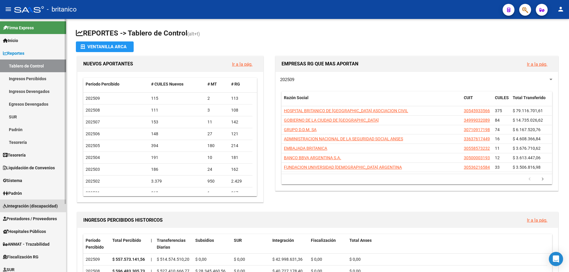
click at [20, 202] on link "Integración (discapacidad)" at bounding box center [33, 206] width 66 height 13
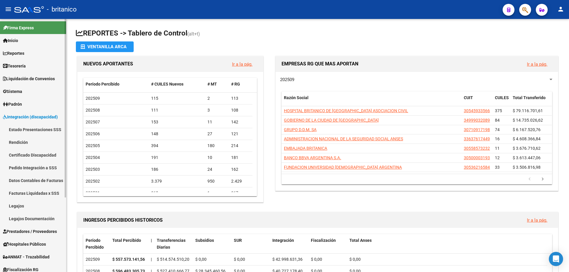
click at [33, 229] on span "Prestadores / Proveedores" at bounding box center [30, 231] width 54 height 7
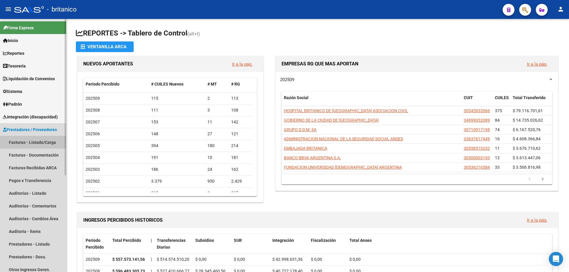
click at [51, 141] on link "Facturas - Listado/Carga" at bounding box center [33, 142] width 66 height 13
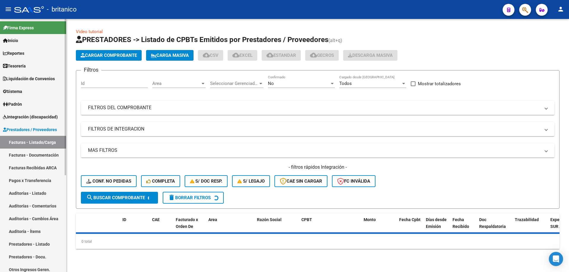
click at [52, 146] on link "Facturas - Listado/Carga" at bounding box center [33, 142] width 66 height 13
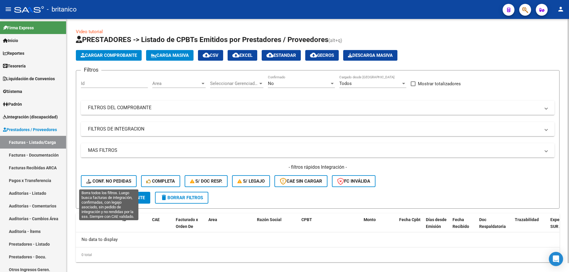
click at [106, 180] on span "Conf. no pedidas" at bounding box center [108, 181] width 45 height 5
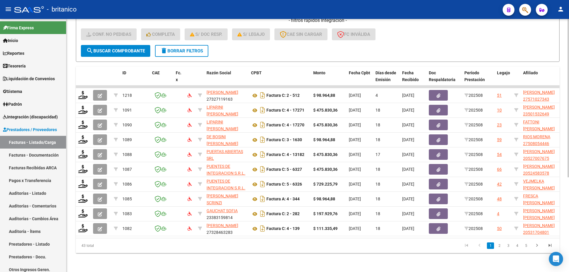
scroll to position [151, 0]
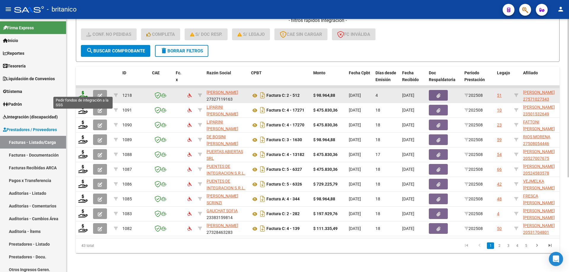
click at [80, 91] on icon at bounding box center [82, 95] width 9 height 8
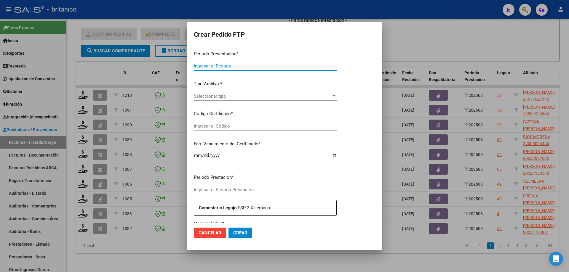
type input "202508"
type input "$ 98.964,88"
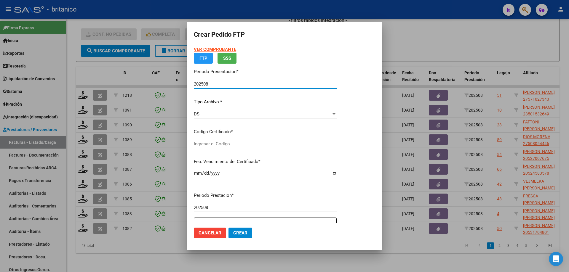
type input "ARG01000571027342020081320250813-BS315"
type input "[DATE]"
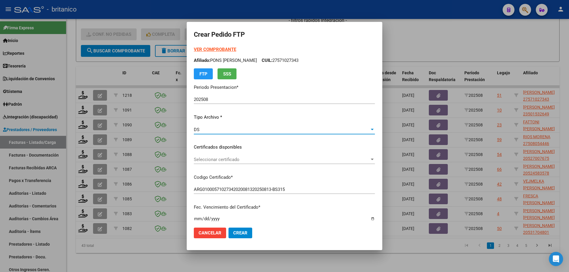
click at [364, 128] on div "DS" at bounding box center [282, 129] width 176 height 5
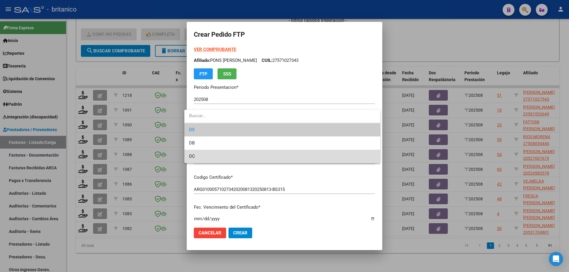
click at [210, 157] on span "DC" at bounding box center [282, 156] width 186 height 13
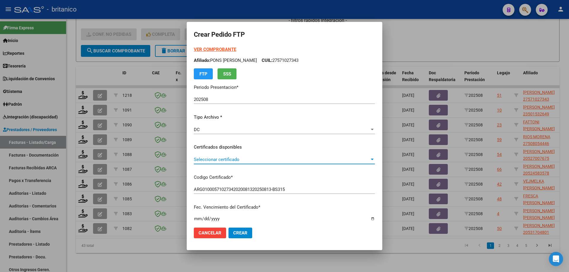
click at [243, 158] on span "Seleccionar certificado" at bounding box center [282, 159] width 176 height 5
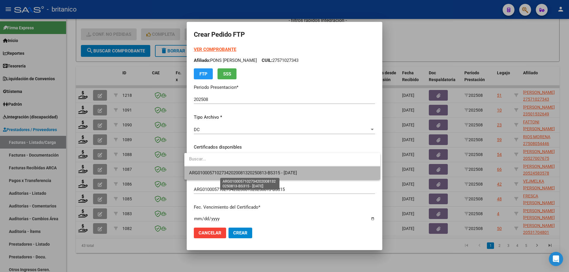
click at [243, 171] on span "ARG01000571027342020081320250813-BS315 - [DATE]" at bounding box center [243, 172] width 108 height 5
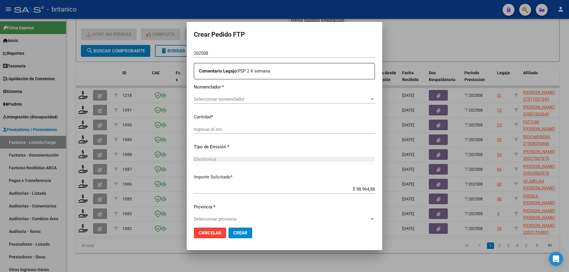
scroll to position [213, 0]
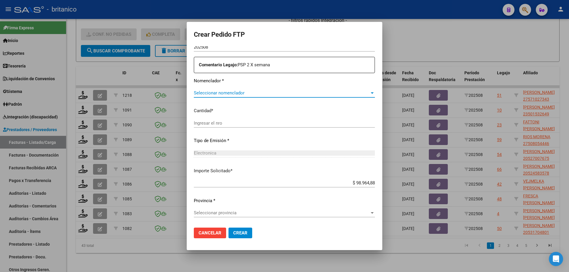
click at [358, 92] on span "Seleccionar nomenclador" at bounding box center [282, 92] width 176 height 5
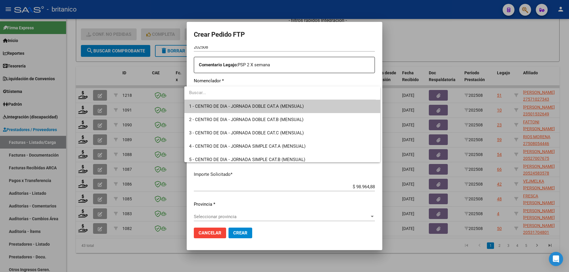
click at [294, 47] on div at bounding box center [284, 136] width 569 height 272
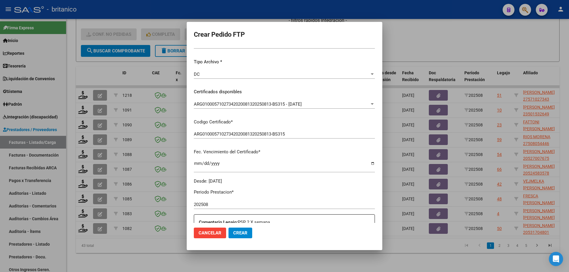
scroll to position [118, 0]
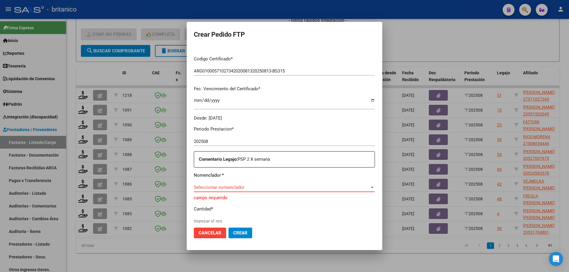
click at [223, 185] on span "Seleccionar nomenclador" at bounding box center [282, 187] width 176 height 5
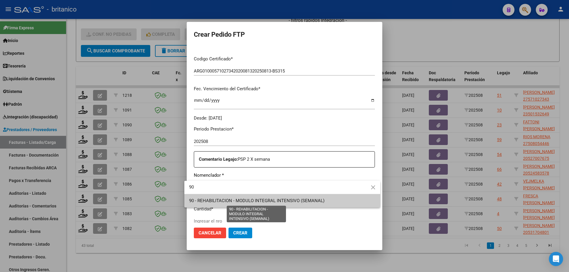
type input "90"
click at [240, 202] on span "90 - REHABILITACION - MODULO INTEGRAL INTENSIVO (SEMANAL)" at bounding box center [256, 200] width 135 height 5
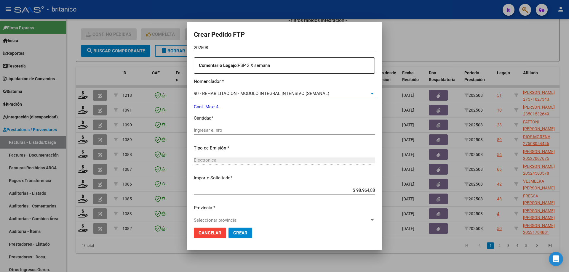
scroll to position [220, 0]
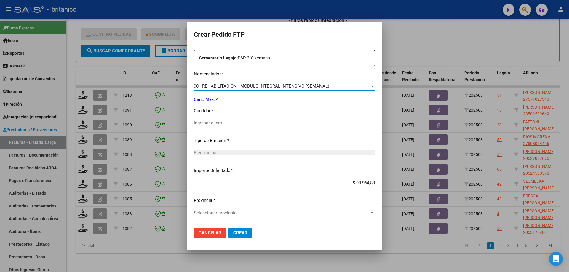
click at [209, 124] on input "Ingresar el nro" at bounding box center [284, 122] width 181 height 5
type input "4"
click at [250, 212] on span "Seleccionar provincia" at bounding box center [282, 212] width 176 height 5
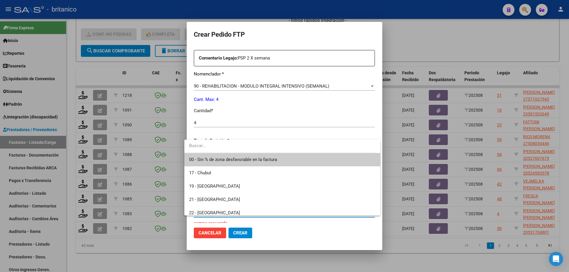
click at [238, 157] on span "00 - Sin % de zona desfavorable en la factura" at bounding box center [233, 159] width 88 height 5
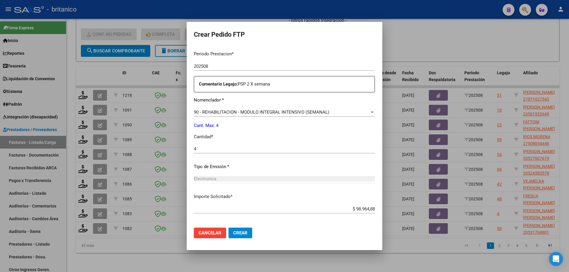
scroll to position [207, 0]
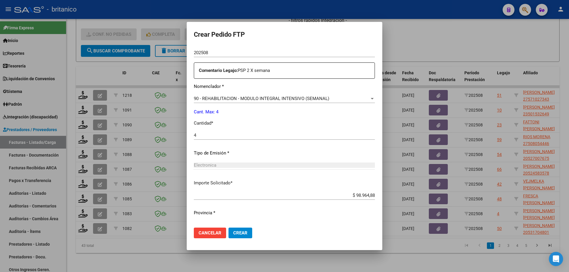
click at [239, 232] on span "Crear" at bounding box center [240, 232] width 14 height 5
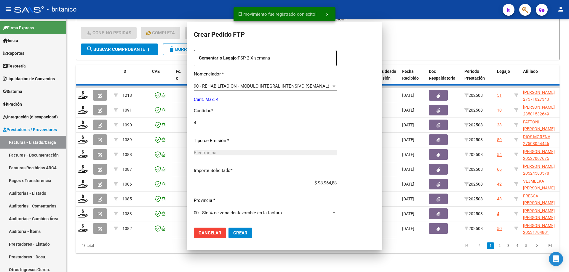
scroll to position [0, 0]
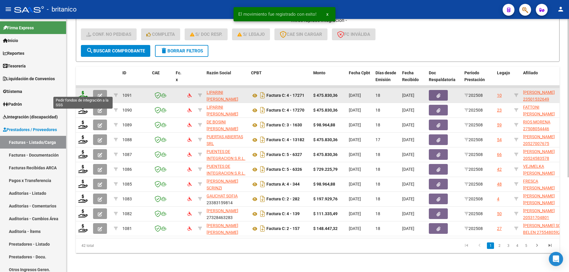
click at [81, 91] on icon at bounding box center [82, 95] width 9 height 8
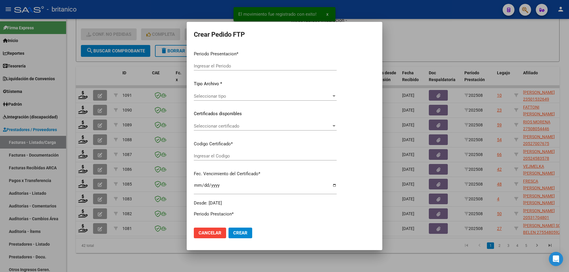
type input "202508"
type input "$ 475.830,36"
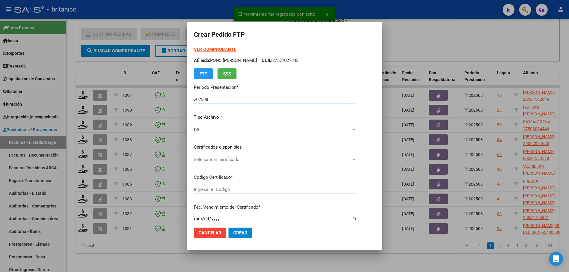
type input "ARG020005015326420230103-20280103CBA536"
type input "[DATE]"
click at [240, 155] on div "Seleccionar certificado Seleccionar certificado" at bounding box center [269, 159] width 150 height 9
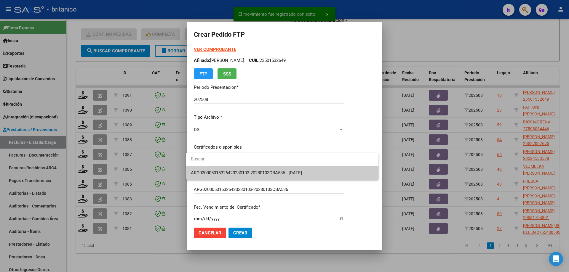
click at [248, 169] on span "ARG020005015326420230103-20280103CBA536 - [DATE]" at bounding box center [282, 172] width 182 height 13
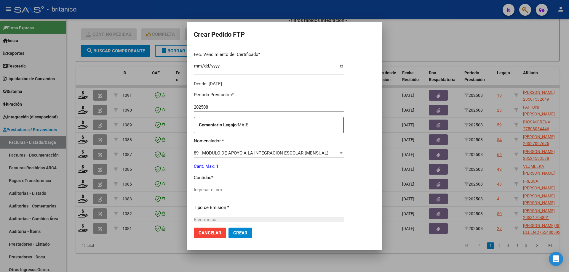
scroll to position [207, 0]
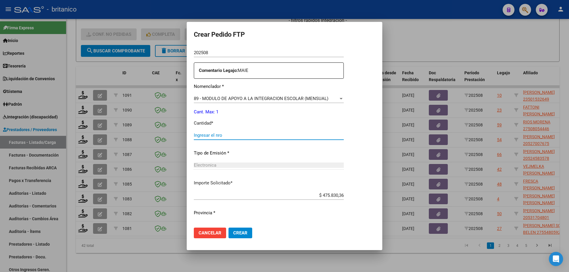
click at [203, 136] on input "Ingresar el nro" at bounding box center [269, 135] width 150 height 5
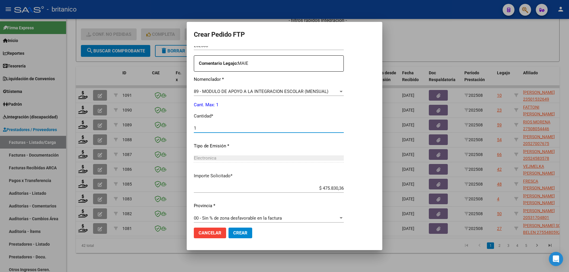
scroll to position [220, 0]
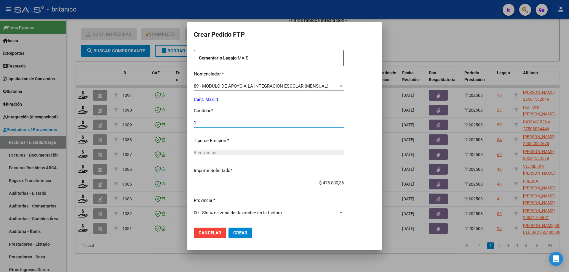
type input "1"
click at [236, 231] on span "Crear" at bounding box center [240, 232] width 14 height 5
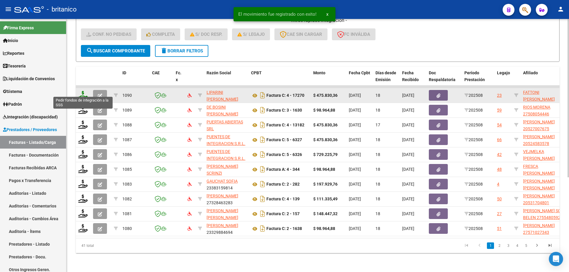
click at [85, 91] on icon at bounding box center [82, 95] width 9 height 8
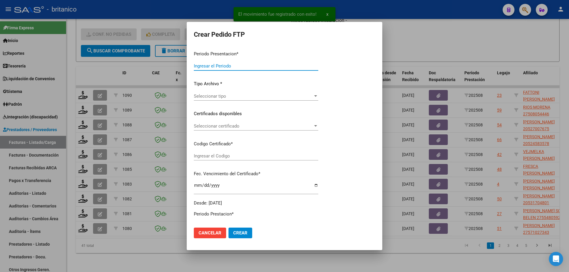
type input "202508"
type input "$ 475.830,36"
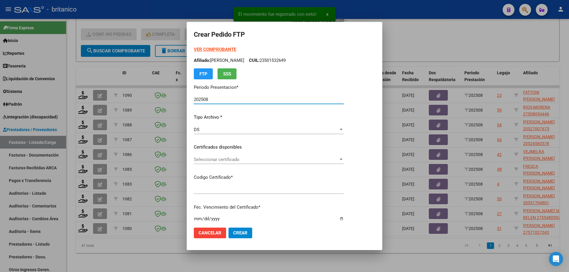
type input "ARG02000536476292021111720261117CBA536"
type input "[DATE]"
click at [231, 160] on span "Seleccionar certificado" at bounding box center [266, 159] width 145 height 5
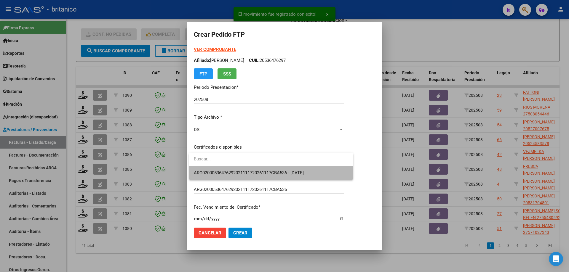
click at [245, 177] on span "ARG02000536476292021111720261117CBA536 - [DATE]" at bounding box center [271, 172] width 154 height 13
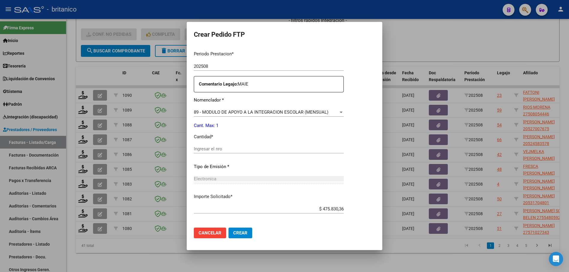
scroll to position [207, 0]
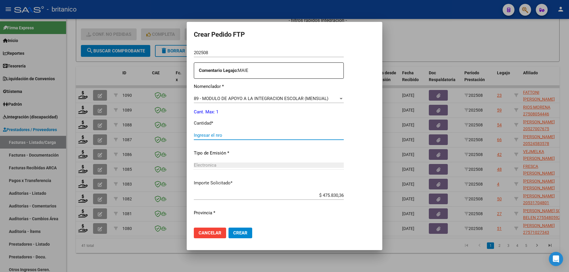
drag, startPoint x: 214, startPoint y: 135, endPoint x: 439, endPoint y: 105, distance: 226.9
click at [214, 135] on input "Ingresar el nro" at bounding box center [269, 135] width 150 height 5
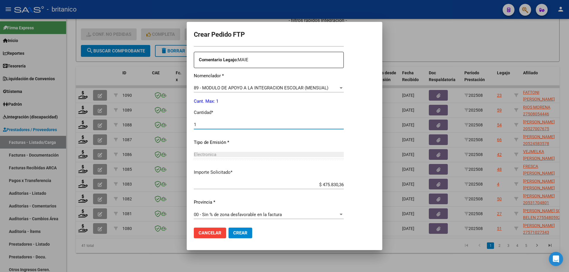
scroll to position [220, 0]
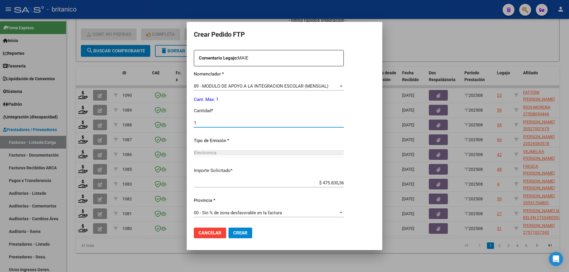
type input "1"
click at [243, 235] on span "Crear" at bounding box center [240, 232] width 14 height 5
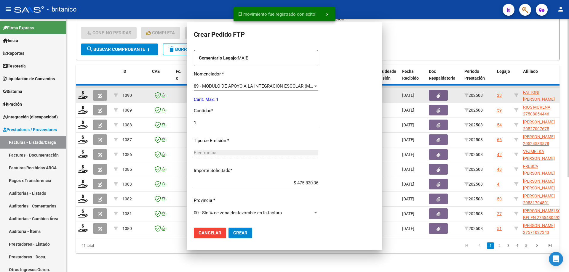
scroll to position [0, 0]
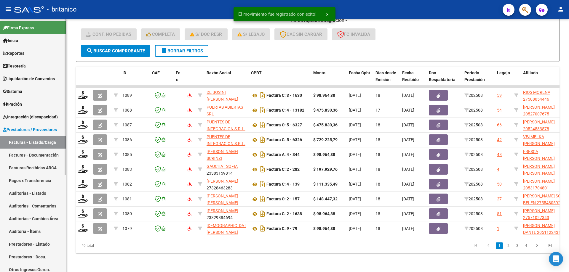
click at [20, 118] on span "Integración (discapacidad)" at bounding box center [30, 117] width 55 height 7
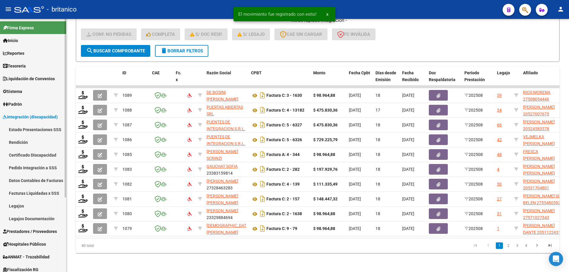
click at [15, 203] on link "Legajos" at bounding box center [33, 206] width 66 height 13
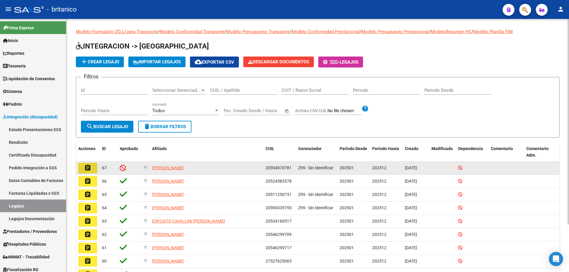
click at [84, 170] on button "assignment" at bounding box center [87, 168] width 19 height 11
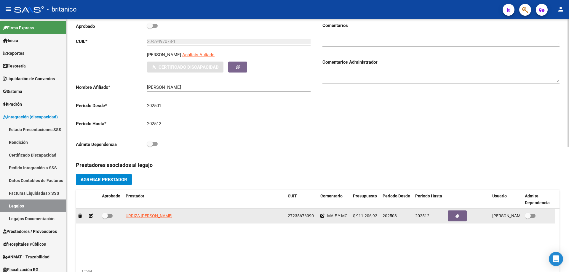
scroll to position [89, 0]
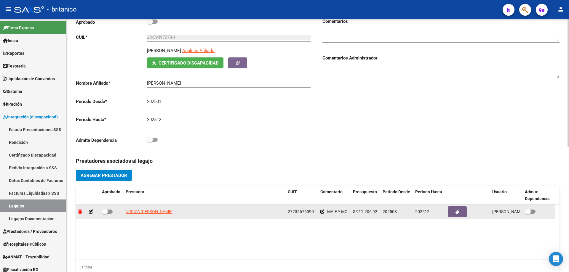
click at [80, 212] on icon at bounding box center [80, 212] width 4 height 4
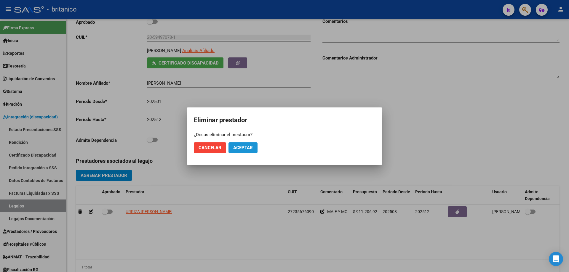
click at [249, 148] on span "Aceptar" at bounding box center [243, 147] width 20 height 5
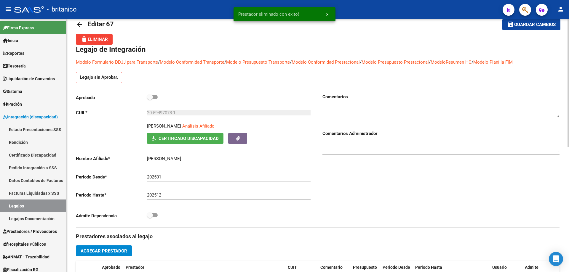
scroll to position [0, 0]
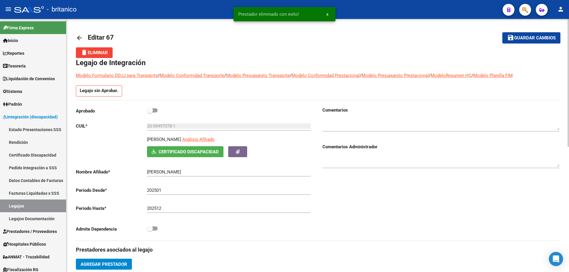
click at [109, 262] on span "Agregar Prestador" at bounding box center [104, 264] width 47 height 5
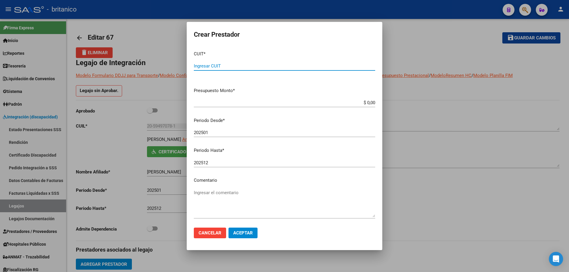
click at [274, 67] on input "Ingresar CUIT" at bounding box center [284, 65] width 181 height 5
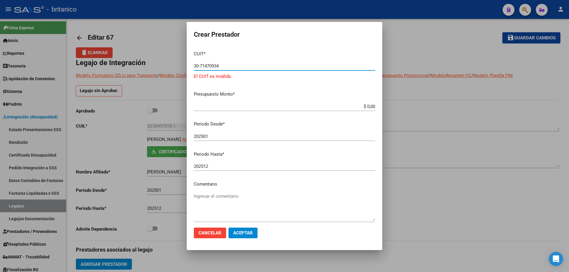
type input "30-71470934"
click at [364, 107] on input "$ 0,00" at bounding box center [284, 106] width 181 height 5
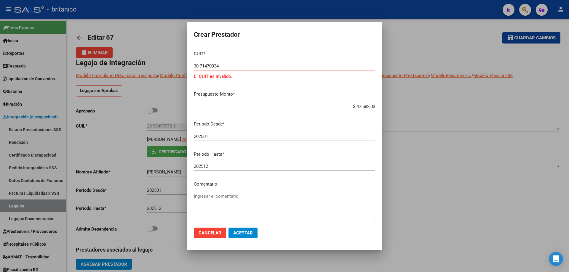
type input "$ 475.830,36"
click at [228, 63] on div "30-71470934 Ingresar CUIT" at bounding box center [284, 66] width 181 height 9
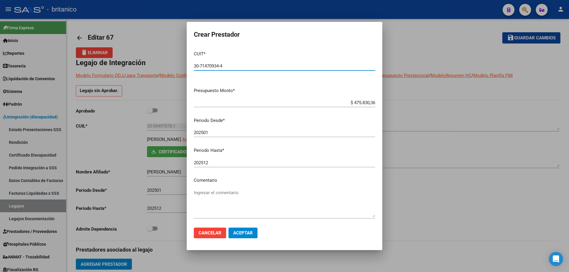
type input "30-71470934-4"
click at [221, 132] on input "202501" at bounding box center [284, 132] width 181 height 5
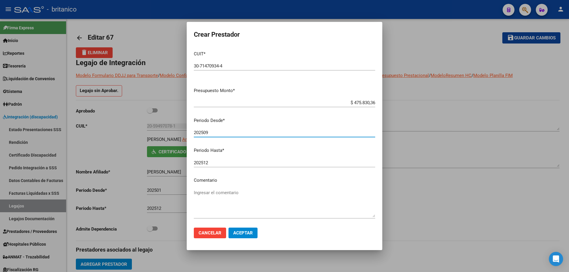
type input "202509"
click at [235, 193] on textarea "Ingresar el comentario" at bounding box center [284, 204] width 181 height 28
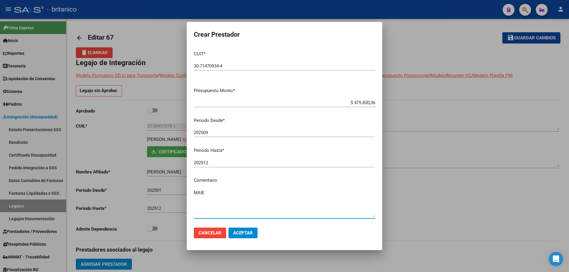
type textarea "MAIE"
click at [249, 233] on span "Aceptar" at bounding box center [243, 232] width 20 height 5
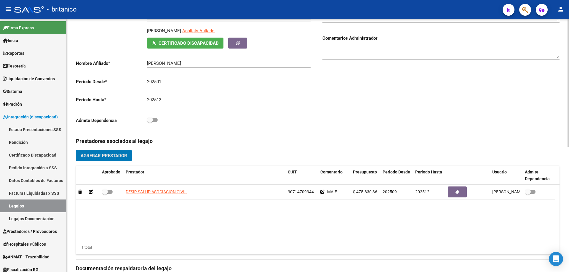
scroll to position [148, 0]
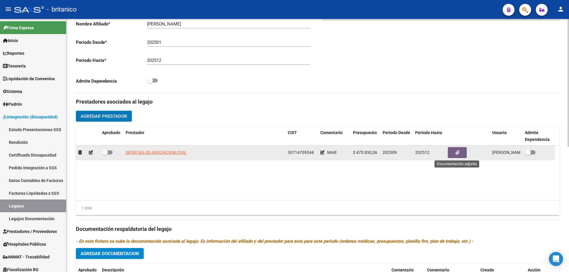
click at [455, 149] on button "button" at bounding box center [457, 152] width 19 height 11
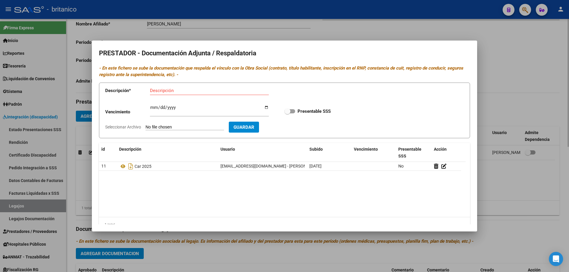
drag, startPoint x: 379, startPoint y: 28, endPoint x: 368, endPoint y: 36, distance: 13.0
click at [379, 28] on div at bounding box center [284, 136] width 569 height 272
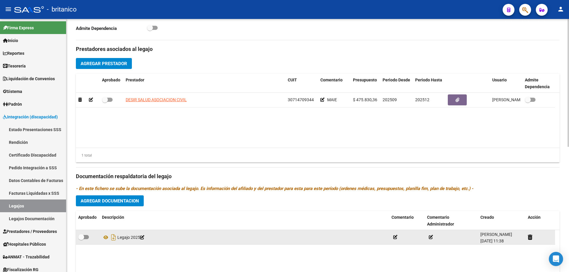
scroll to position [248, 0]
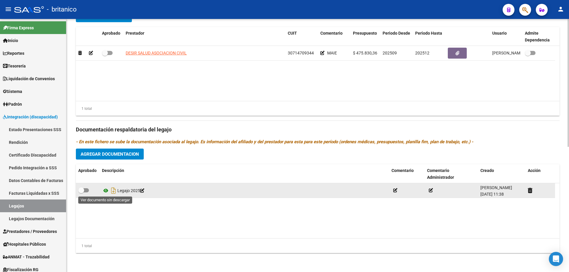
click at [106, 190] on icon at bounding box center [106, 190] width 8 height 7
click at [144, 191] on icon at bounding box center [142, 191] width 4 height 4
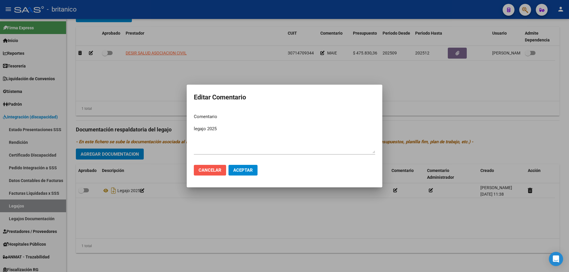
click at [211, 168] on span "Cancelar" at bounding box center [209, 170] width 23 height 5
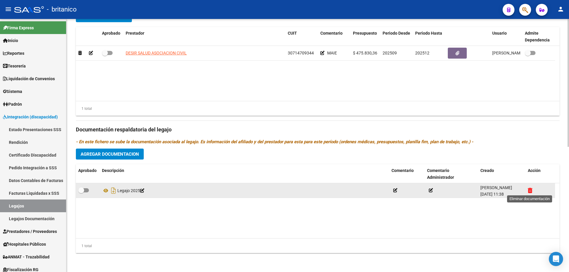
click at [530, 190] on icon at bounding box center [530, 191] width 4 height 6
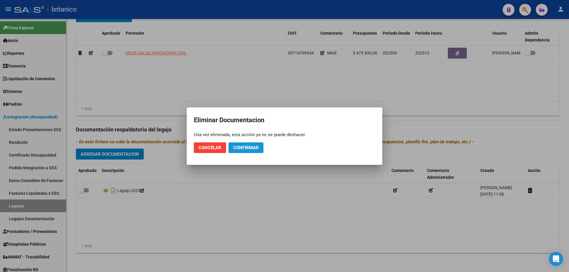
click at [253, 146] on span "Confirmar" at bounding box center [245, 147] width 25 height 5
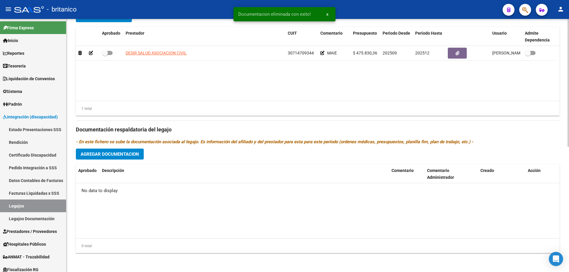
click at [94, 151] on span "Agregar Documentacion" at bounding box center [110, 153] width 58 height 5
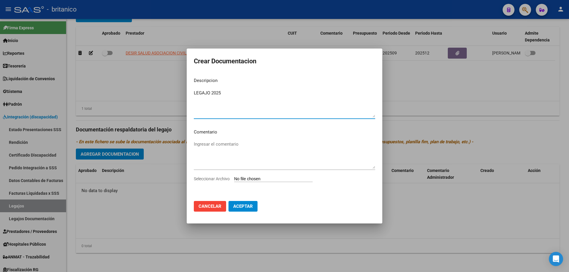
type textarea "LEGAJO 2025"
click at [244, 179] on input "Seleccionar Archivo" at bounding box center [273, 180] width 78 height 6
type input "C:\fakepath\FRIAS THIAGO 2025.pdf"
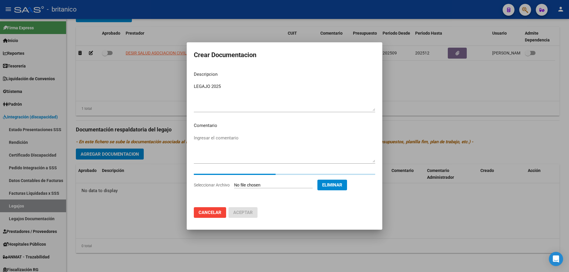
click at [203, 216] on button "Cancelar" at bounding box center [210, 212] width 32 height 11
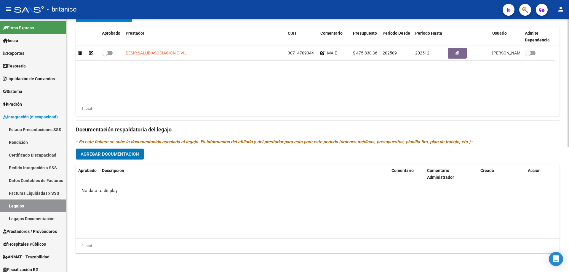
click at [124, 153] on span "Agregar Documentacion" at bounding box center [110, 154] width 58 height 5
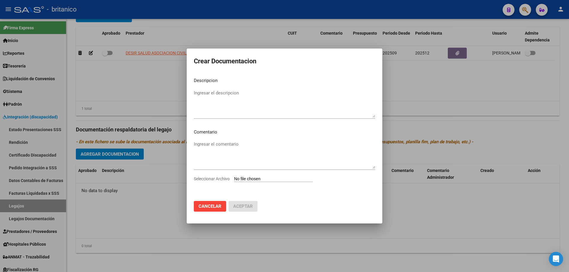
click at [250, 177] on input "Seleccionar Archivo" at bounding box center [273, 180] width 78 height 6
type input "C:\fakepath\FRIAS THIAGO 2025.pdf"
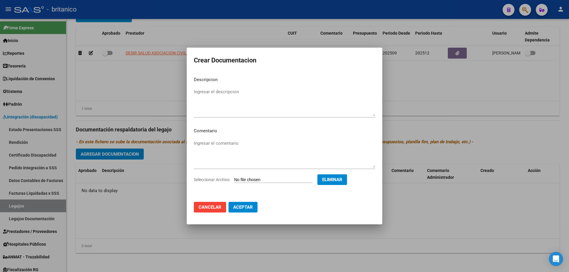
click at [221, 210] on span "Cancelar" at bounding box center [209, 207] width 23 height 5
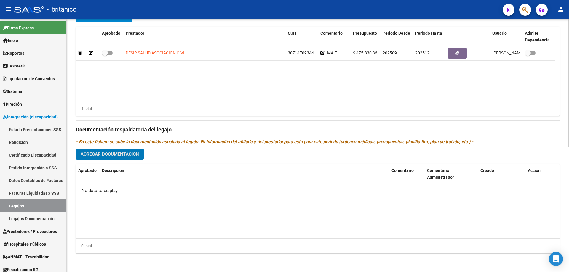
click at [118, 156] on span "Agregar Documentacion" at bounding box center [110, 154] width 58 height 5
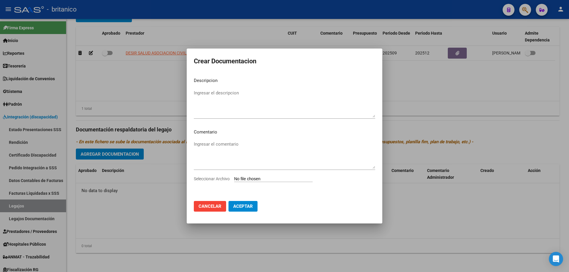
click at [247, 179] on input "Seleccionar Archivo" at bounding box center [273, 180] width 78 height 6
type input "C:\fakepath\FRIAS THIAGO 2025 DESIR SEP A DIC.pdf"
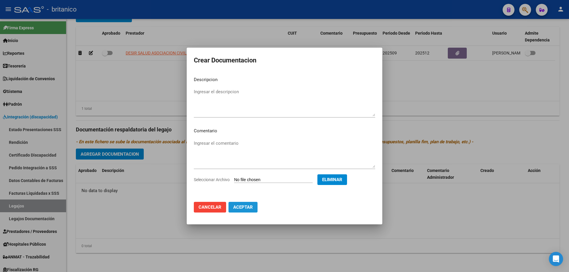
click at [247, 208] on span "Aceptar" at bounding box center [243, 207] width 20 height 5
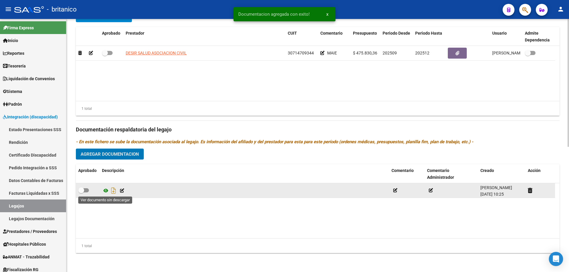
click at [105, 192] on icon at bounding box center [106, 190] width 8 height 7
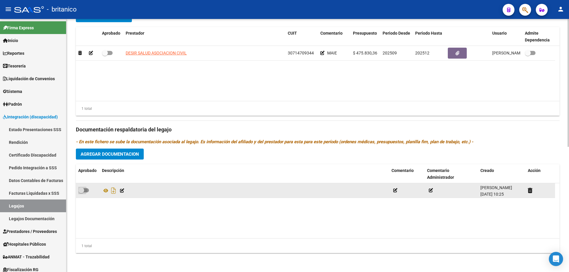
click at [86, 190] on span at bounding box center [83, 190] width 11 height 4
click at [81, 193] on input "checkbox" at bounding box center [81, 193] width 0 height 0
checkbox input "true"
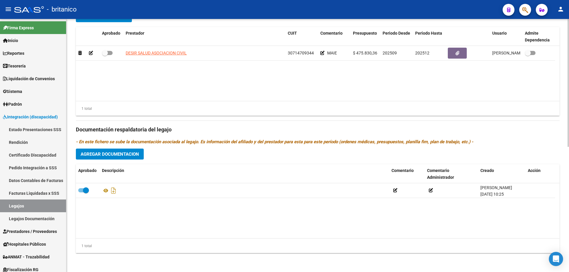
scroll to position [100, 0]
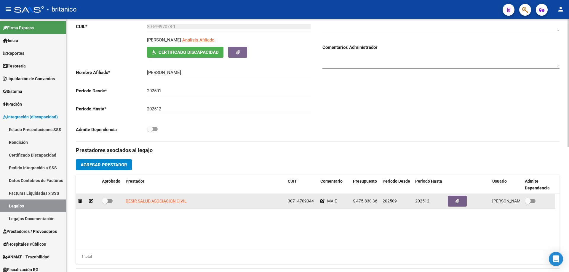
click at [111, 200] on span at bounding box center [107, 201] width 11 height 4
click at [105, 203] on input "checkbox" at bounding box center [105, 203] width 0 height 0
checkbox input "true"
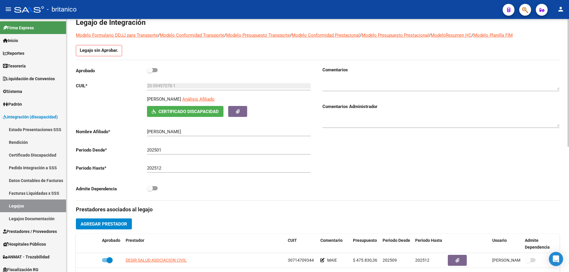
scroll to position [0, 0]
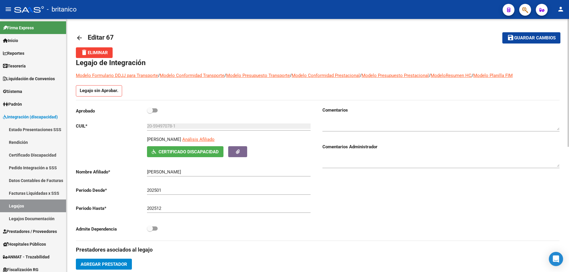
click at [154, 110] on span at bounding box center [152, 110] width 11 height 4
click at [150, 113] on input "checkbox" at bounding box center [150, 113] width 0 height 0
checkbox input "true"
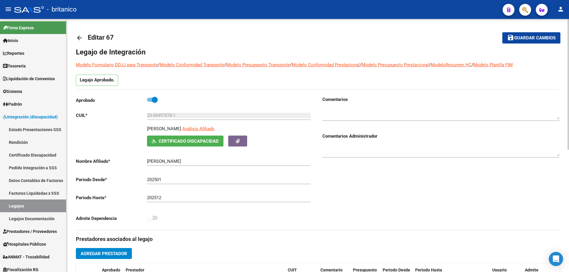
click at [539, 38] on span "Guardar cambios" at bounding box center [534, 38] width 41 height 5
click at [542, 36] on span "Guardar cambios" at bounding box center [534, 38] width 41 height 5
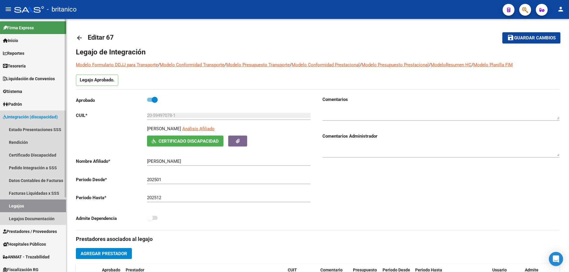
click at [27, 119] on span "Integración (discapacidad)" at bounding box center [30, 117] width 55 height 7
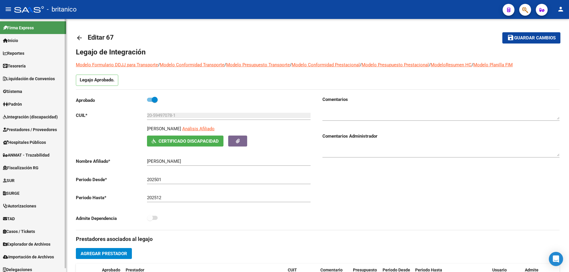
click at [49, 117] on span "Integración (discapacidad)" at bounding box center [30, 117] width 55 height 7
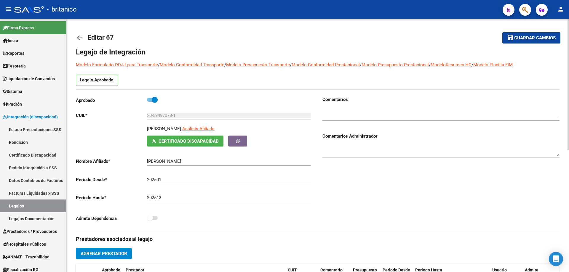
click at [81, 35] on mat-icon "arrow_back" at bounding box center [79, 37] width 7 height 7
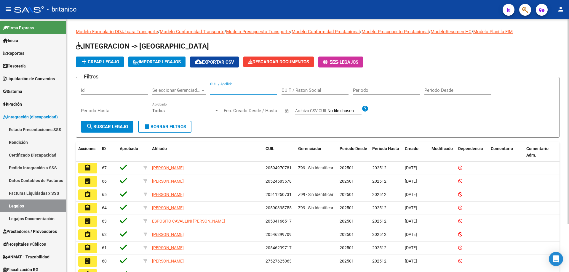
click at [236, 89] on input "CUIL / Apellido" at bounding box center [243, 90] width 67 height 5
type input "CHALL"
click at [113, 125] on span "search Buscar Legajo" at bounding box center [107, 126] width 42 height 5
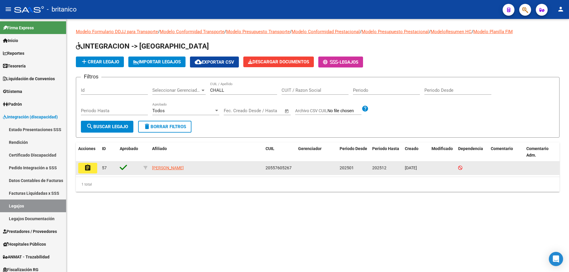
click at [84, 167] on mat-icon "assignment" at bounding box center [87, 167] width 7 height 7
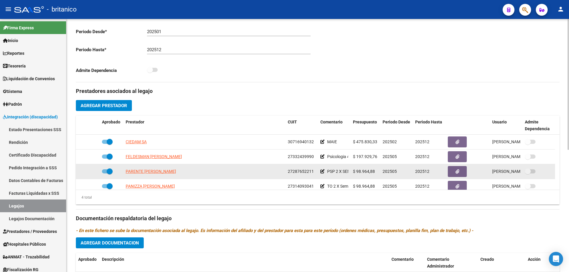
scroll to position [6, 0]
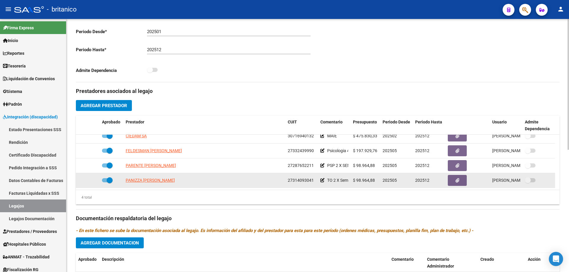
click at [322, 179] on icon at bounding box center [322, 180] width 4 height 4
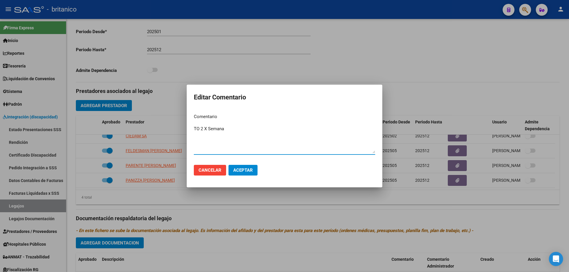
click at [360, 209] on div at bounding box center [284, 136] width 569 height 272
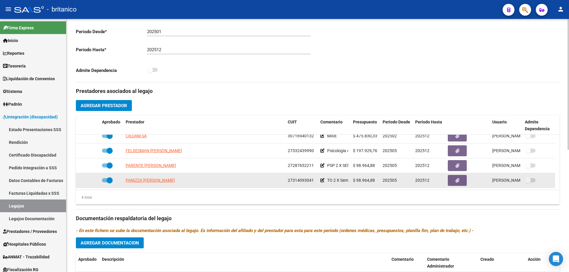
click at [103, 179] on span at bounding box center [107, 180] width 11 height 4
click at [105, 182] on input "checkbox" at bounding box center [105, 182] width 0 height 0
checkbox input "false"
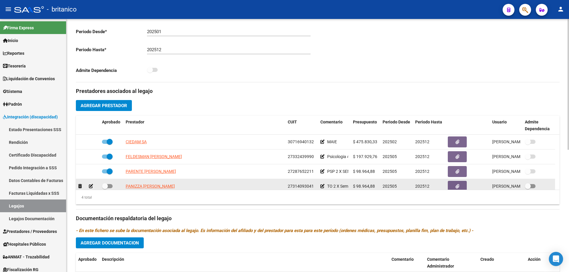
click at [89, 185] on icon at bounding box center [91, 186] width 4 height 4
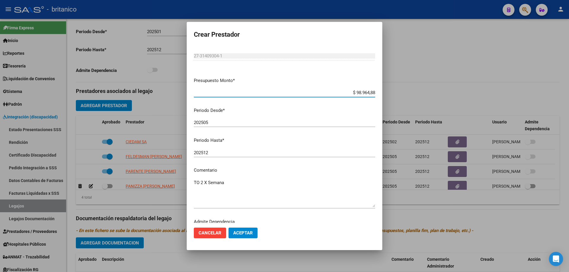
scroll to position [26, 0]
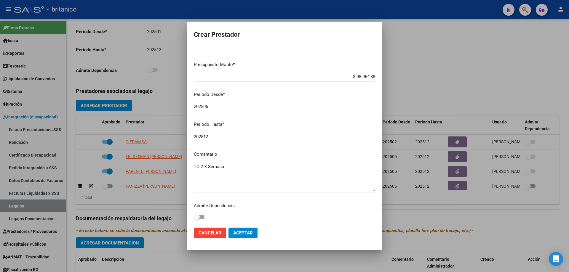
click at [218, 139] on input "202512" at bounding box center [284, 136] width 181 height 5
click at [440, 210] on div at bounding box center [284, 136] width 569 height 272
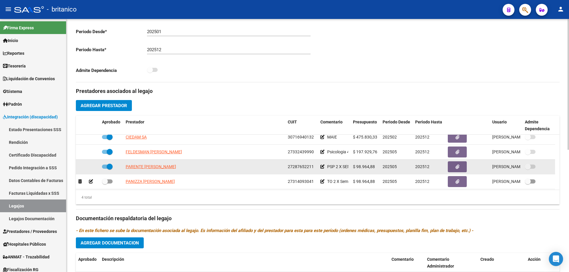
scroll to position [6, 0]
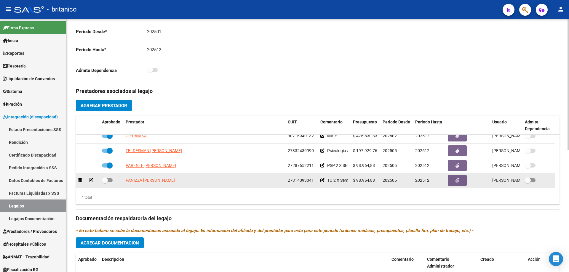
click at [90, 179] on icon at bounding box center [91, 180] width 4 height 4
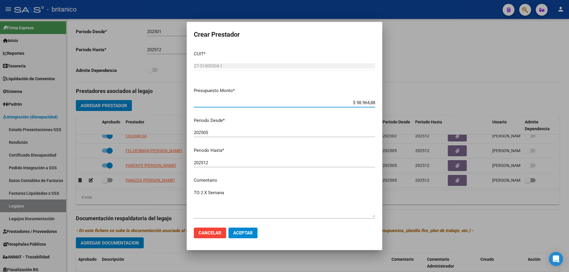
click at [212, 162] on input "202512" at bounding box center [284, 162] width 181 height 5
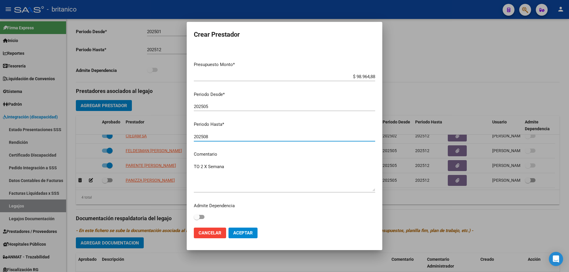
type input "202508"
click at [246, 232] on span "Aceptar" at bounding box center [243, 232] width 20 height 5
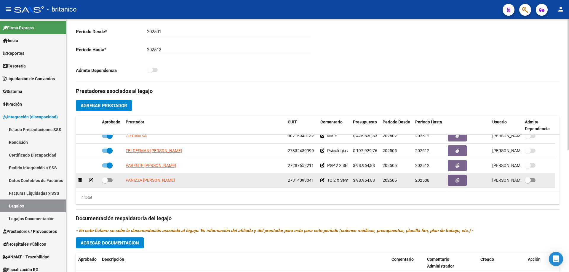
click at [112, 180] on span at bounding box center [107, 180] width 11 height 4
click at [105, 182] on input "checkbox" at bounding box center [105, 182] width 0 height 0
checkbox input "true"
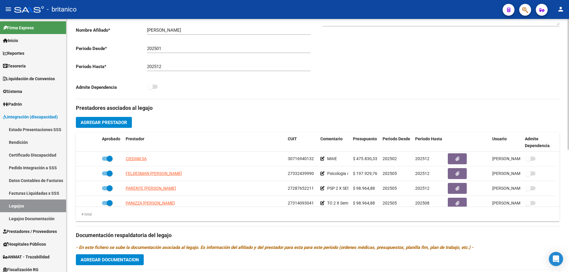
scroll to position [118, 0]
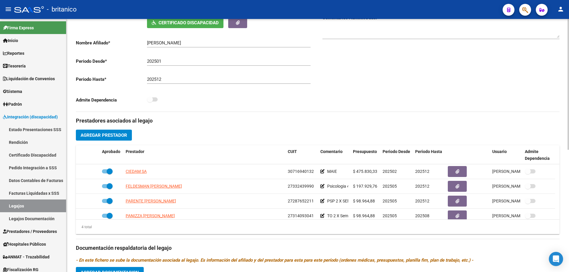
click at [116, 135] on span "Agregar Prestador" at bounding box center [104, 135] width 47 height 5
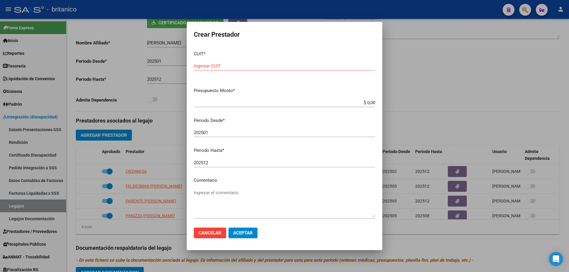
click at [236, 63] on div "Ingresar CUIT" at bounding box center [284, 66] width 181 height 9
type input "27-35323805-7"
click at [369, 104] on input "$ 0,00" at bounding box center [284, 102] width 181 height 5
type input "$ 98.964,88"
click at [218, 127] on mat-dialog-content "CUIT * 27-35323805-7 Ingresar CUIT ARCA Padrón Presupuesto Monto * $ 98.964,88 …" at bounding box center [284, 134] width 195 height 177
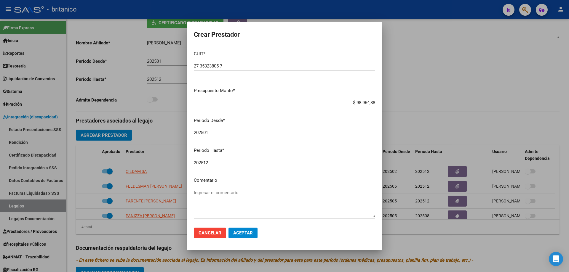
click at [220, 136] on div "202501 Ingresar el periodo" at bounding box center [284, 132] width 181 height 9
type input "202509"
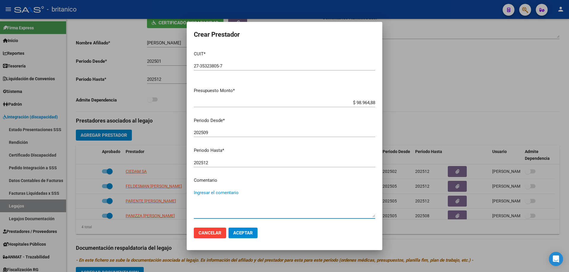
click at [232, 197] on textarea "Ingresar el comentario" at bounding box center [284, 204] width 181 height 28
type textarea "TO 2 X SEMANA"
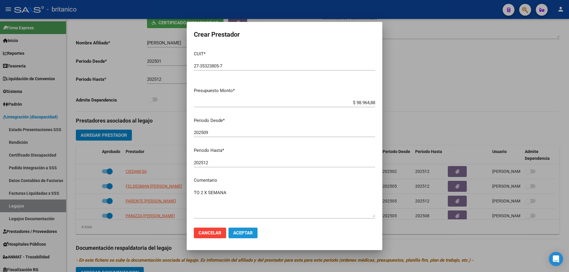
click at [250, 236] on button "Aceptar" at bounding box center [242, 233] width 29 height 11
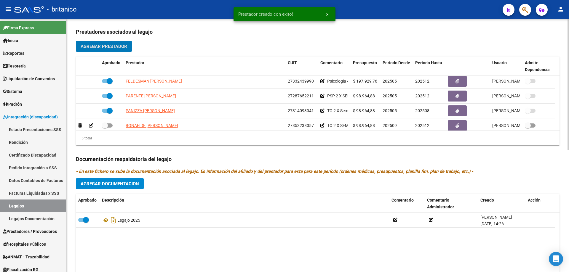
scroll to position [21, 0]
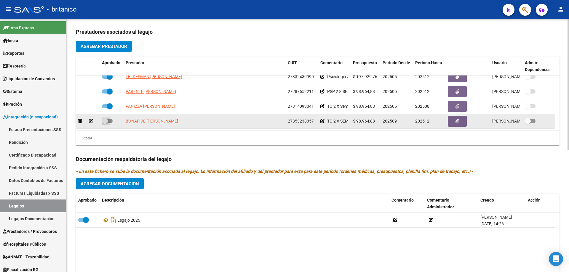
click at [110, 120] on span at bounding box center [107, 121] width 11 height 4
click at [105, 123] on input "checkbox" at bounding box center [105, 123] width 0 height 0
checkbox input "true"
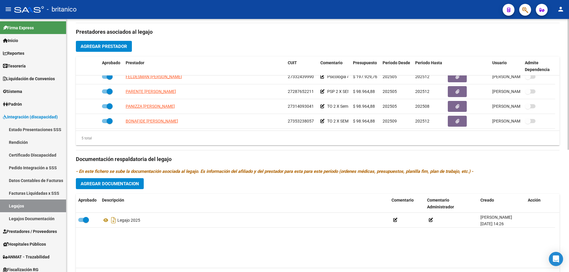
click at [137, 184] on span "Agregar Documentacion" at bounding box center [110, 183] width 58 height 5
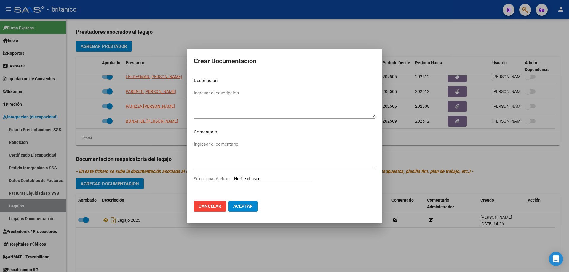
click at [216, 88] on mat-dialog-content "Descripcion Ingresar el descripcion Comentario Ingresar el comentario Seleccion…" at bounding box center [284, 135] width 195 height 124
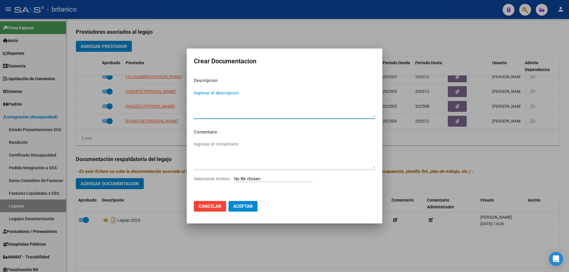
click at [209, 94] on textarea "Ingresar el descripcion" at bounding box center [284, 104] width 181 height 28
click at [266, 178] on input "Seleccionar Archivo" at bounding box center [273, 180] width 78 height 6
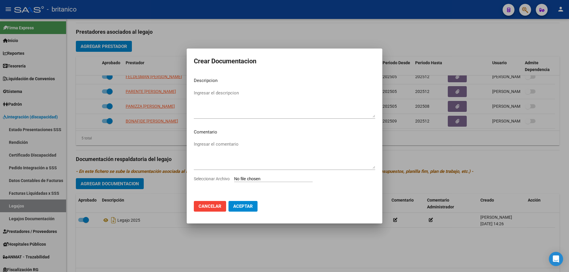
type input "C:\fakepath\TO CHALLU SEP A DIC.pdf"
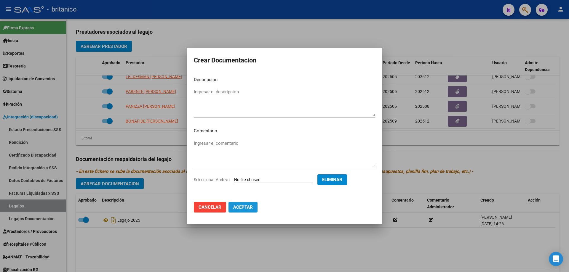
click at [249, 207] on span "Aceptar" at bounding box center [243, 207] width 20 height 5
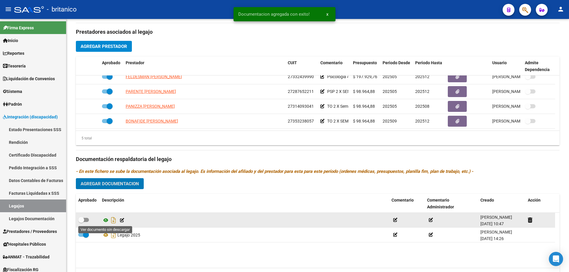
click at [104, 220] on icon at bounding box center [106, 220] width 8 height 7
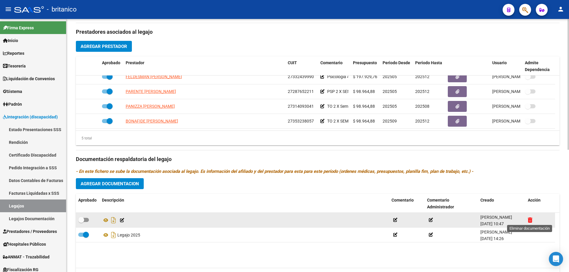
click at [528, 221] on icon at bounding box center [530, 220] width 4 height 6
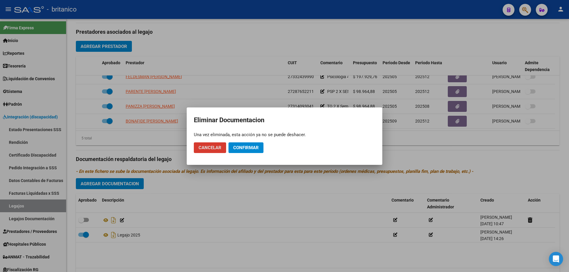
click at [239, 148] on span "Confirmar" at bounding box center [245, 147] width 25 height 5
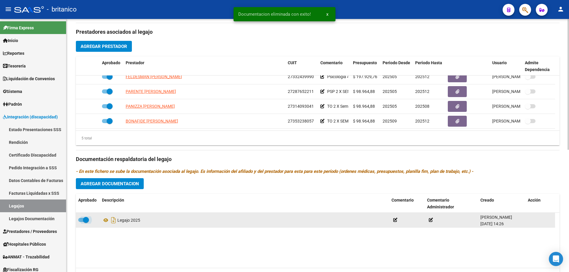
click at [82, 218] on span at bounding box center [83, 220] width 11 height 4
click at [81, 222] on input "checkbox" at bounding box center [81, 222] width 0 height 0
checkbox input "false"
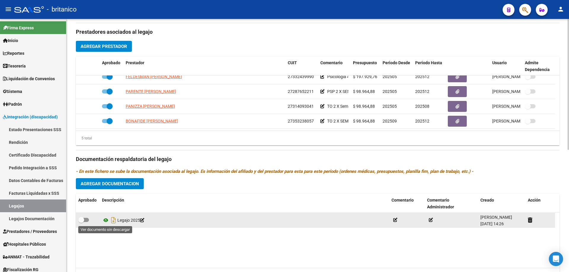
click at [107, 219] on icon at bounding box center [106, 220] width 8 height 7
click at [136, 222] on div "Legajo 2025" at bounding box center [244, 220] width 285 height 9
click at [144, 221] on icon at bounding box center [142, 220] width 4 height 4
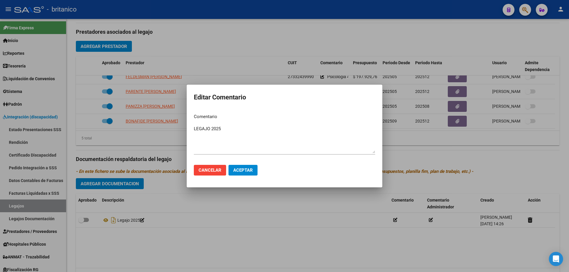
click at [195, 234] on div at bounding box center [284, 136] width 569 height 272
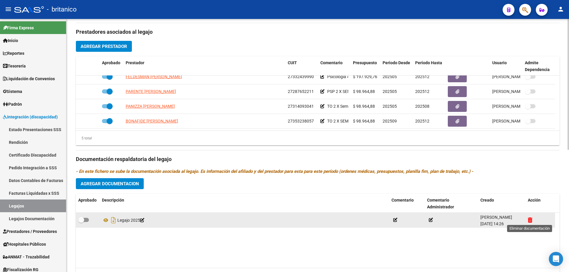
click at [530, 218] on icon at bounding box center [530, 220] width 4 height 6
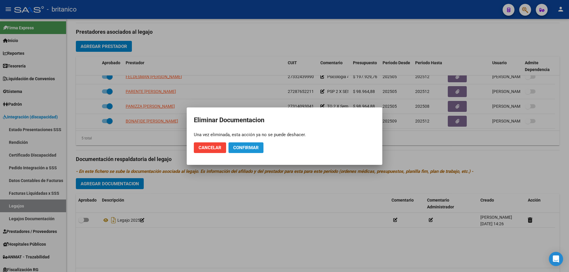
click at [243, 148] on span "Confirmar" at bounding box center [245, 147] width 25 height 5
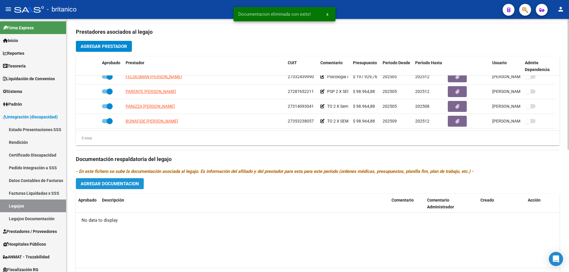
click at [113, 186] on span "Agregar Documentacion" at bounding box center [110, 183] width 58 height 5
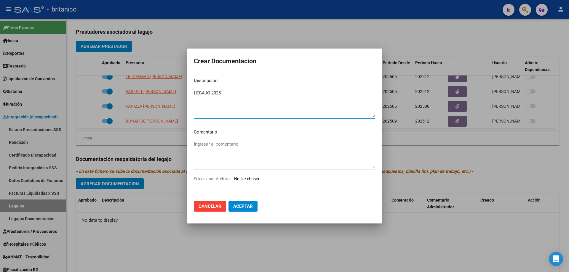
type textarea "LEGAJO 2025"
click at [262, 179] on input "Seleccionar Archivo" at bounding box center [273, 180] width 78 height 6
type input "C:\fakepath\[PERSON_NAME] 2025.pdf"
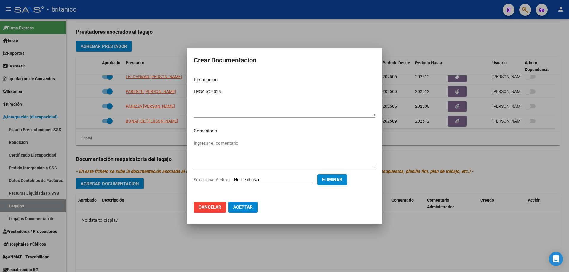
click at [252, 210] on button "Aceptar" at bounding box center [242, 207] width 29 height 11
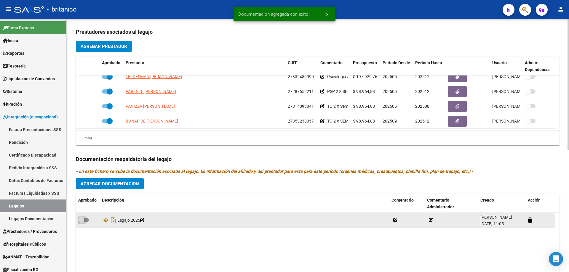
click at [88, 219] on span at bounding box center [83, 220] width 11 height 4
click at [81, 222] on input "checkbox" at bounding box center [81, 222] width 0 height 0
checkbox input "true"
click at [105, 220] on icon at bounding box center [106, 220] width 8 height 7
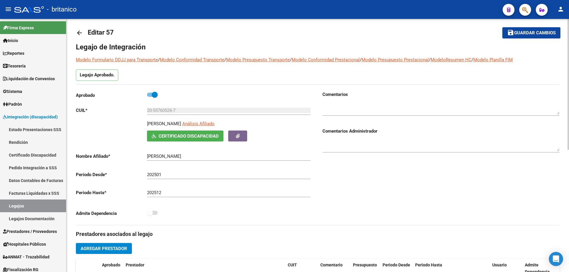
scroll to position [0, 0]
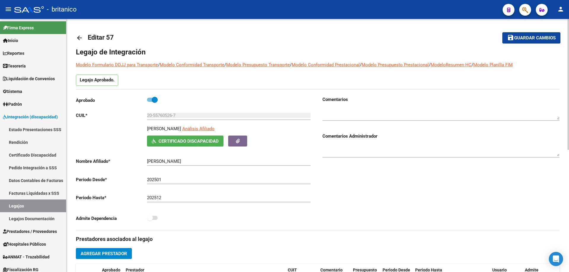
click at [539, 39] on span "Guardar cambios" at bounding box center [534, 38] width 41 height 5
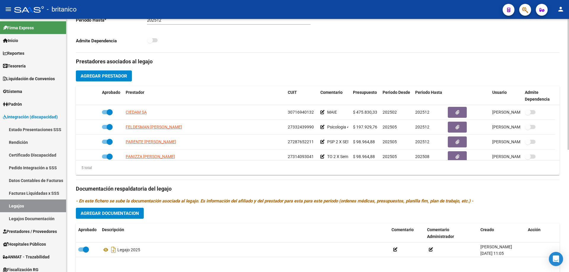
scroll to position [21, 0]
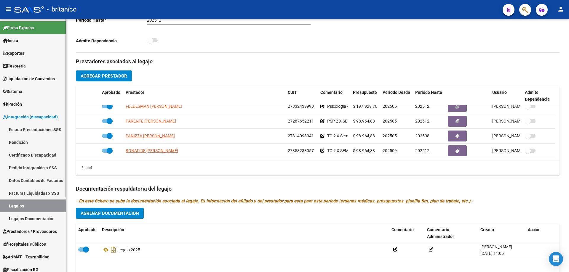
click at [33, 117] on span "Integración (discapacidad)" at bounding box center [30, 117] width 55 height 7
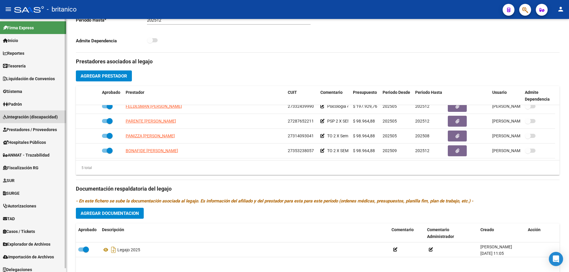
click at [33, 117] on span "Integración (discapacidad)" at bounding box center [30, 117] width 55 height 7
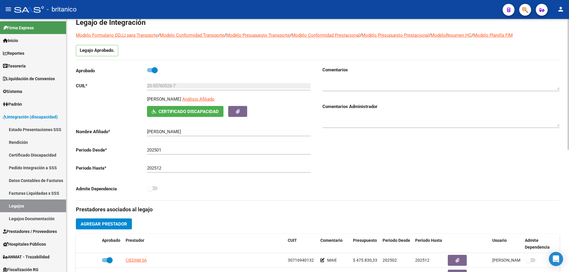
scroll to position [0, 0]
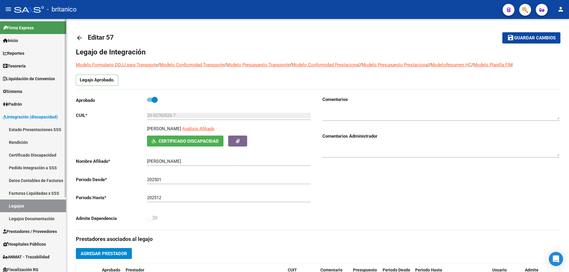
click at [38, 113] on link "Integración (discapacidad)" at bounding box center [33, 116] width 66 height 13
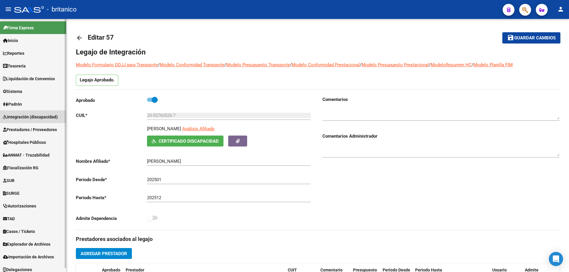
click at [38, 118] on span "Integración (discapacidad)" at bounding box center [30, 117] width 55 height 7
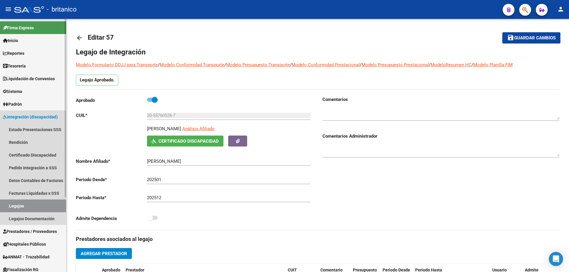
click at [27, 116] on span "Integración (discapacidad)" at bounding box center [30, 117] width 55 height 7
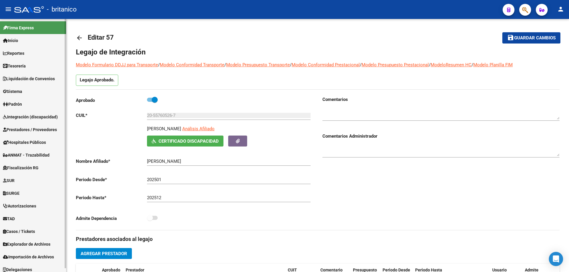
click at [29, 118] on span "Integración (discapacidad)" at bounding box center [30, 117] width 55 height 7
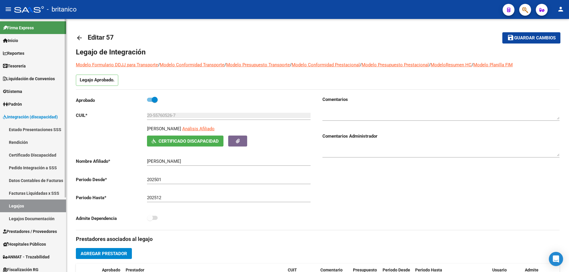
click at [40, 155] on link "Certificado Discapacidad" at bounding box center [33, 155] width 66 height 13
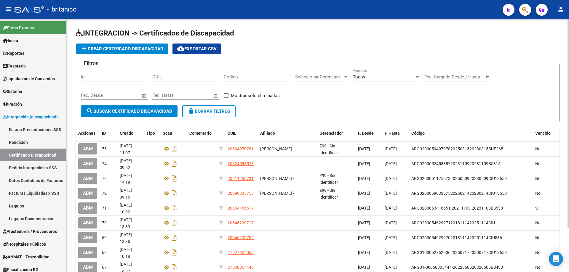
click at [119, 51] on span "add Crear Certificado Discapacidad" at bounding box center [122, 48] width 83 height 5
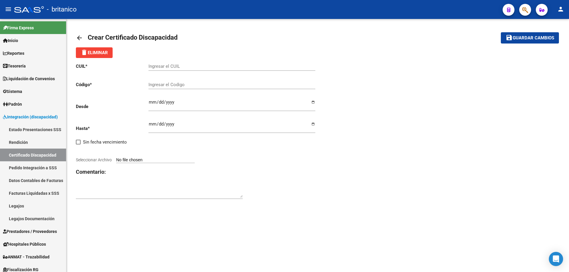
click at [188, 68] on input "Ingresar el CUIL" at bounding box center [231, 66] width 167 height 5
type input "27-53648981-4"
click at [167, 85] on input "Ingresar el Codigo" at bounding box center [231, 84] width 167 height 5
type input "ARG01-00053648981-2022112920271129BUE350"
click at [151, 101] on input "Ingresar fec. Desde" at bounding box center [231, 104] width 167 height 9
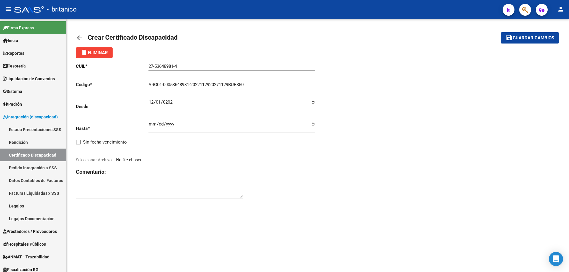
type input "[DATE]"
click at [150, 123] on input "Ingresar fec. Hasta" at bounding box center [231, 126] width 167 height 9
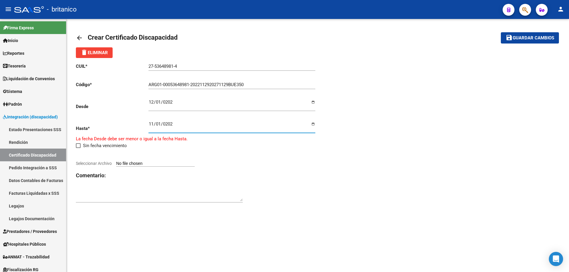
type input "[DATE]"
click at [192, 104] on input "[DATE]" at bounding box center [231, 104] width 167 height 9
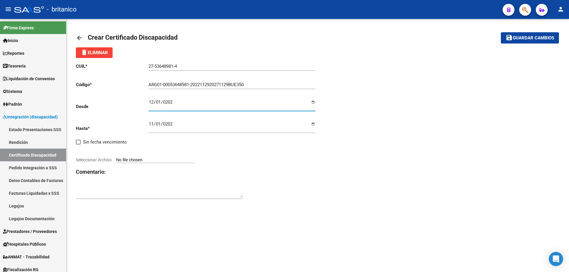
click at [144, 160] on input "Seleccionar Archivo" at bounding box center [155, 161] width 78 height 6
type input "C:\fakepath\PARODI [PERSON_NAME] 11.2027.pdf"
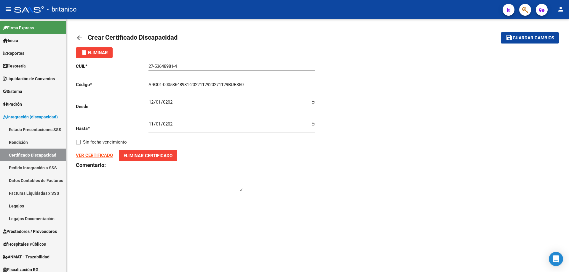
click at [102, 156] on strong "VER CERTIFICADO" at bounding box center [94, 155] width 37 height 5
click at [525, 35] on span "save Guardar cambios" at bounding box center [529, 37] width 49 height 5
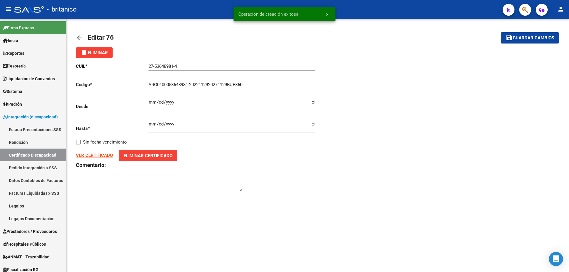
drag, startPoint x: 184, startPoint y: 63, endPoint x: 139, endPoint y: 60, distance: 44.8
click at [139, 60] on div "CUIL * 27-53648981-4 Ingresar el CUIL Código * ARG0100053648981-202211292027112…" at bounding box center [197, 128] width 242 height 140
drag, startPoint x: 187, startPoint y: 65, endPoint x: 140, endPoint y: 62, distance: 46.6
click at [140, 62] on div "CUIL * 27-53648981-4 Ingresar el CUIL Código * ARG0100053648981-202211292027112…" at bounding box center [197, 128] width 242 height 140
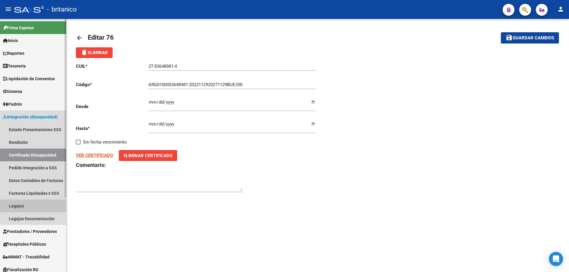
click at [19, 210] on link "Legajos" at bounding box center [33, 206] width 66 height 13
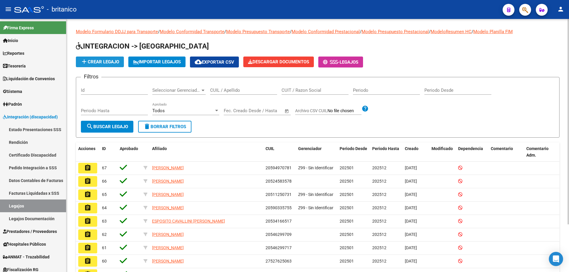
click at [104, 61] on span "add Crear Legajo" at bounding box center [100, 61] width 39 height 5
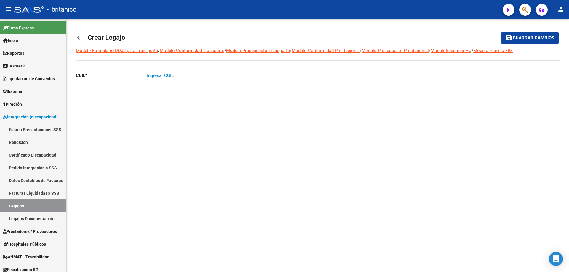
paste input "27-53648981-4"
type input "27-53648981-4"
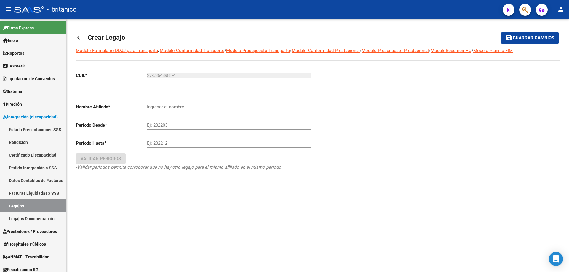
type input "PARODI [PERSON_NAME]"
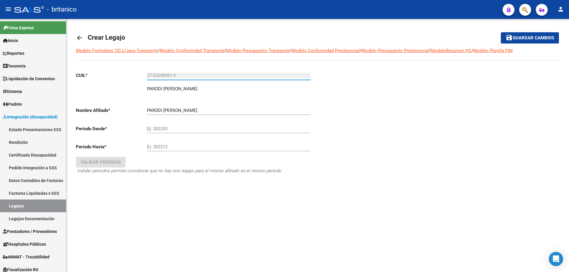
type input "27-53648981-4"
click at [165, 132] on div "Ej: 202203" at bounding box center [228, 127] width 163 height 13
type input "202501"
click at [165, 144] on div "Ej: 202212" at bounding box center [228, 145] width 163 height 13
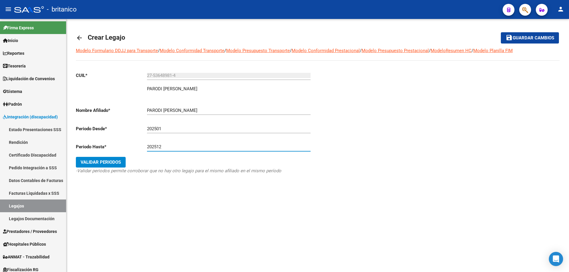
type input "202512"
drag, startPoint x: 104, startPoint y: 163, endPoint x: 111, endPoint y: 158, distance: 8.3
click at [104, 161] on span "Validar Periodos" at bounding box center [101, 162] width 40 height 5
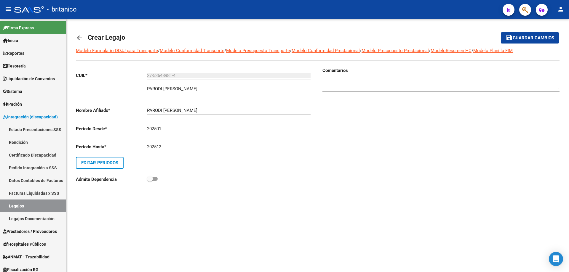
click at [521, 37] on span "Guardar cambios" at bounding box center [532, 38] width 41 height 5
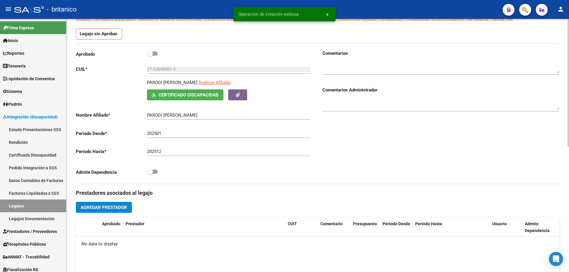
scroll to position [59, 0]
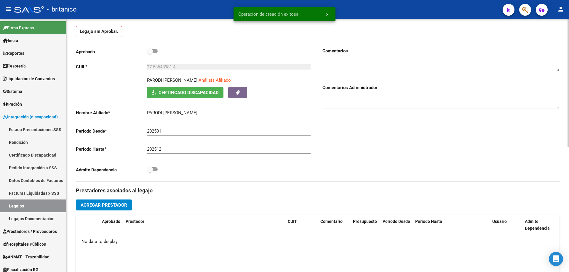
click at [118, 207] on span "Agregar Prestador" at bounding box center [104, 205] width 47 height 5
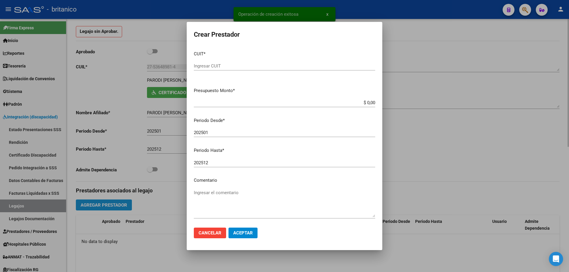
click at [118, 206] on div at bounding box center [284, 136] width 569 height 272
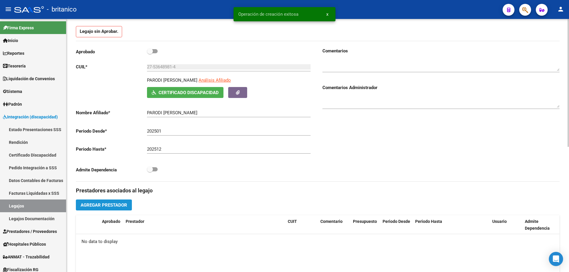
click at [109, 201] on button "Agregar Prestador" at bounding box center [104, 205] width 56 height 11
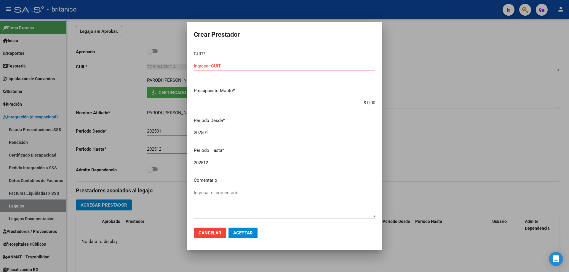
click at [210, 128] on div "202501 Ingresar el periodo" at bounding box center [284, 132] width 181 height 9
type input "202509"
click at [268, 200] on textarea "Ingresar el comentario" at bounding box center [284, 204] width 181 height 28
type textarea "ESC PRIMARIA J DOBLE"
drag, startPoint x: 369, startPoint y: 103, endPoint x: 378, endPoint y: 106, distance: 9.5
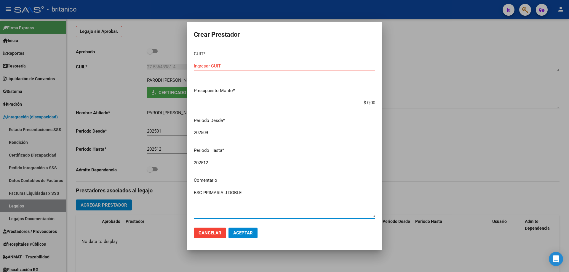
click at [369, 103] on input "$ 0,00" at bounding box center [284, 102] width 181 height 5
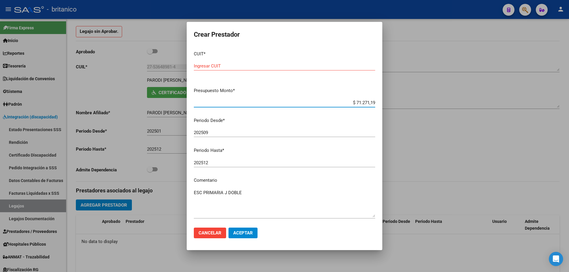
type input "$ 712.711,97"
click at [311, 64] on input "Ingresar CUIT" at bounding box center [284, 65] width 181 height 5
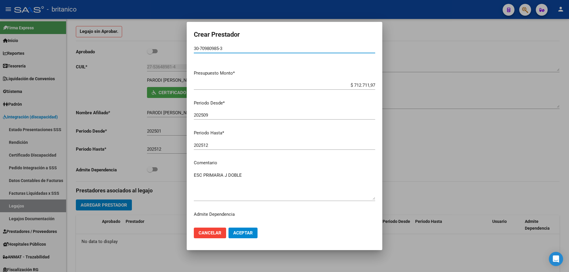
scroll to position [26, 0]
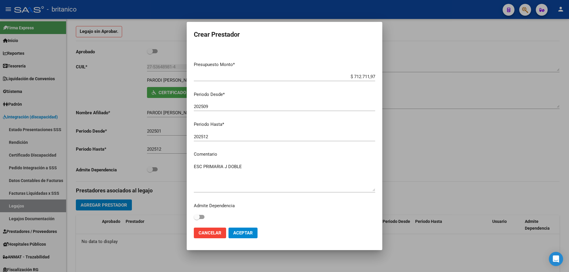
type input "30-70980985-3"
click at [238, 233] on span "Aceptar" at bounding box center [243, 232] width 20 height 5
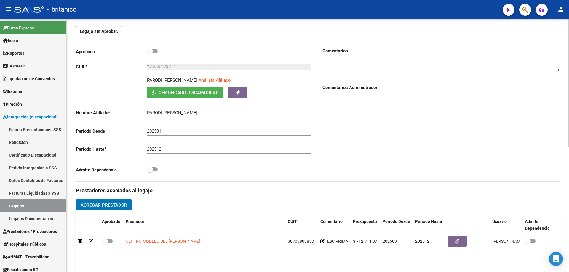
click at [112, 202] on span "Agregar Prestador" at bounding box center [104, 204] width 47 height 5
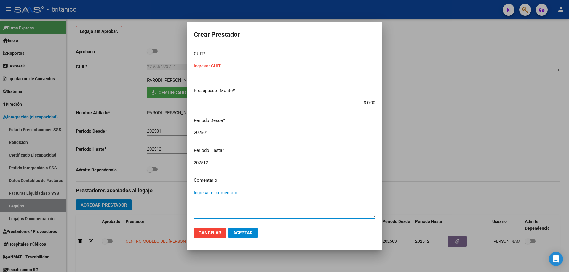
click at [251, 197] on textarea "Ingresar el comentario" at bounding box center [284, 204] width 181 height 28
type textarea "TRANSPORTE AL COLEGIO IDA Y VUELTA 616 KM"
click at [370, 102] on input "$ 0,00" at bounding box center [284, 102] width 181 height 5
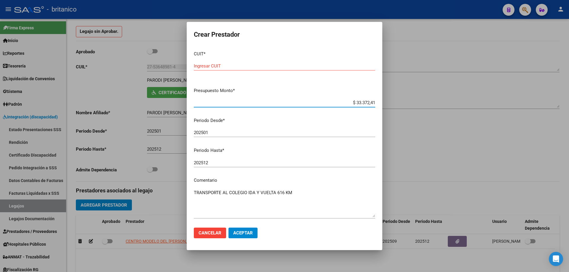
type input "$ 333.724,16"
click at [209, 63] on div "Ingresar CUIT" at bounding box center [284, 66] width 181 height 9
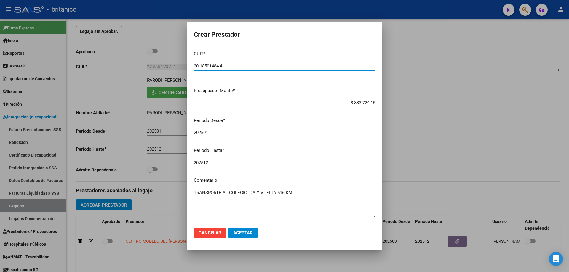
type input "20-18501484-4"
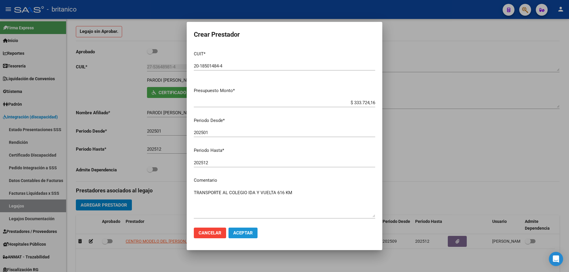
click at [240, 231] on span "Aceptar" at bounding box center [243, 232] width 20 height 5
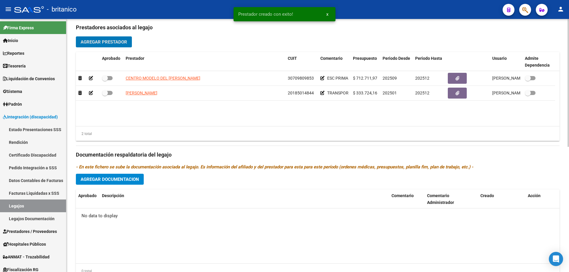
scroll to position [237, 0]
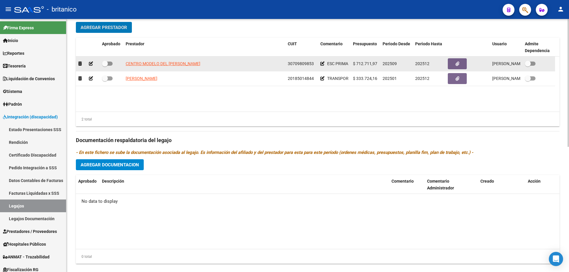
click at [110, 62] on span at bounding box center [107, 64] width 11 height 4
click at [105, 66] on input "checkbox" at bounding box center [105, 66] width 0 height 0
checkbox input "true"
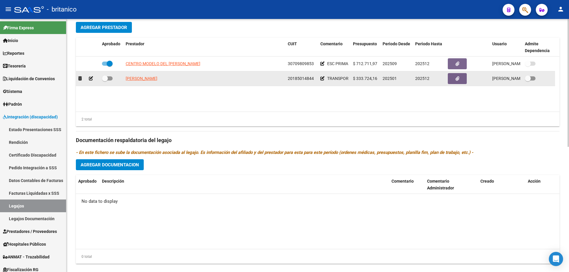
click at [109, 75] on label at bounding box center [107, 78] width 11 height 7
click at [105, 81] on input "checkbox" at bounding box center [105, 81] width 0 height 0
checkbox input "true"
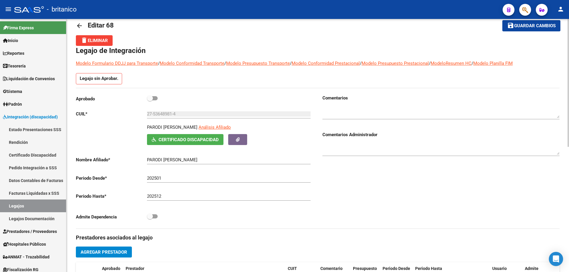
scroll to position [0, 0]
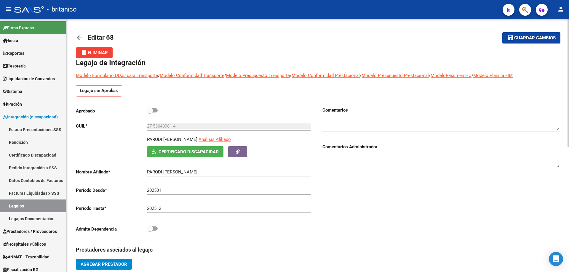
click at [156, 110] on span at bounding box center [152, 110] width 11 height 4
click at [150, 113] on input "checkbox" at bounding box center [150, 113] width 0 height 0
checkbox input "true"
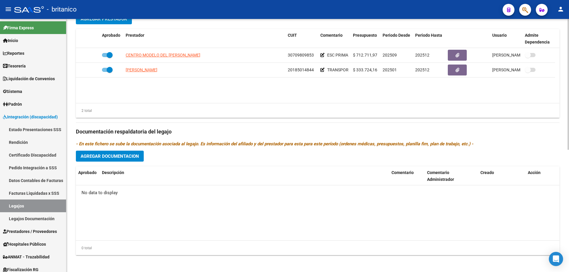
scroll to position [237, 0]
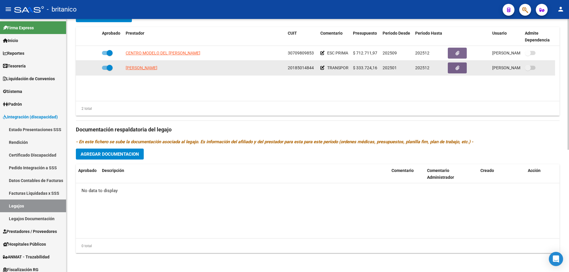
click at [323, 67] on icon at bounding box center [322, 68] width 4 height 4
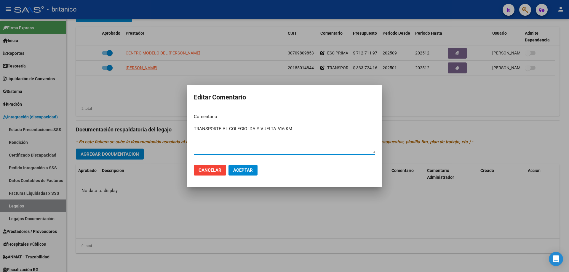
click at [136, 85] on div at bounding box center [284, 136] width 569 height 272
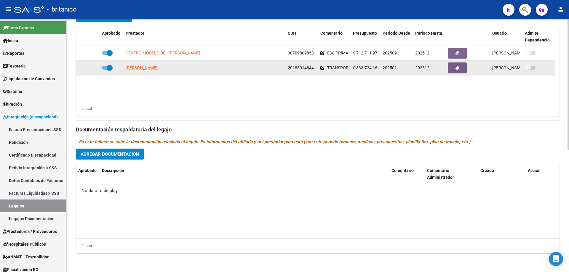
drag, startPoint x: 110, startPoint y: 68, endPoint x: 100, endPoint y: 68, distance: 10.1
click at [103, 68] on span at bounding box center [107, 68] width 11 height 4
click at [105, 70] on input "checkbox" at bounding box center [105, 70] width 0 height 0
checkbox input "false"
click at [90, 68] on icon at bounding box center [91, 68] width 4 height 4
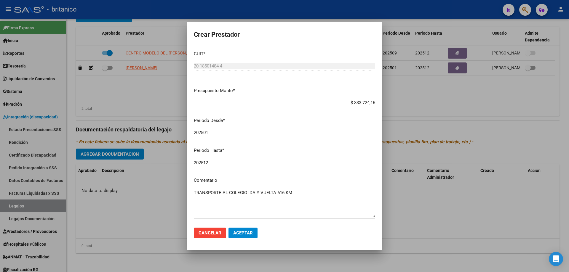
drag, startPoint x: 209, startPoint y: 134, endPoint x: 350, endPoint y: 113, distance: 143.0
click at [209, 133] on input "202501" at bounding box center [284, 132] width 181 height 5
type input "202509"
click at [246, 235] on span "Aceptar" at bounding box center [243, 232] width 20 height 5
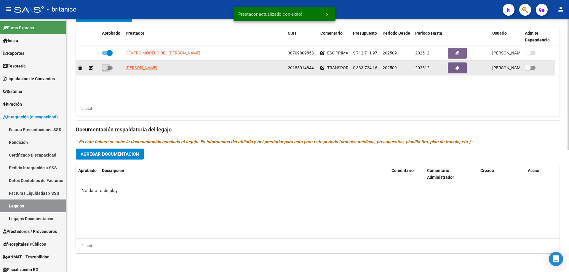
click at [111, 67] on span at bounding box center [107, 68] width 11 height 4
click at [105, 70] on input "checkbox" at bounding box center [105, 70] width 0 height 0
checkbox input "true"
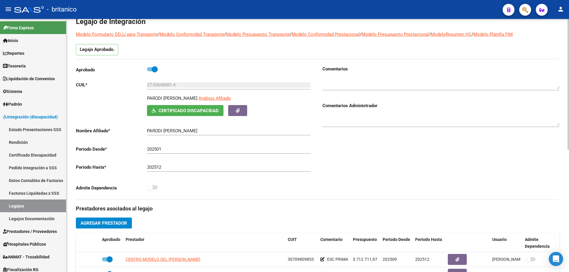
scroll to position [0, 0]
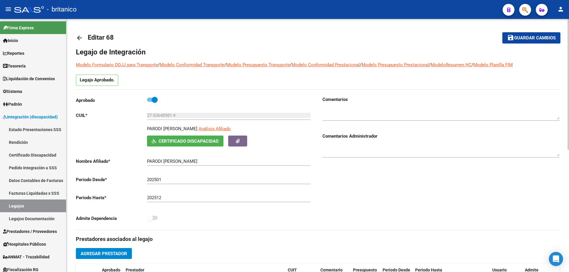
click at [553, 34] on button "save Guardar cambios" at bounding box center [531, 37] width 58 height 11
click at [404, 37] on mat-toolbar-row "arrow_back Editar 68" at bounding box center [264, 37] width 377 height 19
click at [20, 89] on span "Sistema" at bounding box center [12, 91] width 19 height 7
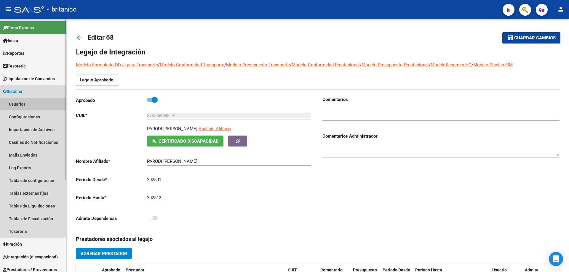
click at [24, 106] on link "Usuarios" at bounding box center [33, 104] width 66 height 13
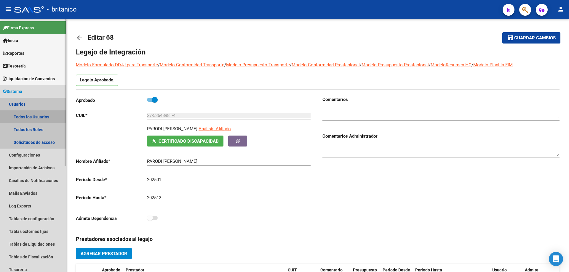
click at [41, 116] on link "Todos los Usuarios" at bounding box center [33, 116] width 66 height 13
click at [42, 115] on link "Todos los Usuarios" at bounding box center [33, 116] width 66 height 13
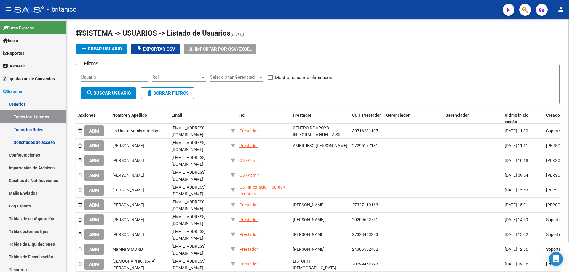
click at [96, 48] on span "add Crear Usuario" at bounding box center [101, 48] width 41 height 5
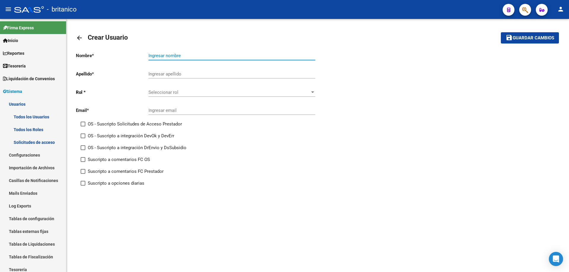
click at [166, 55] on input "Ingresar nombre" at bounding box center [231, 55] width 167 height 5
paste input "[PERSON_NAME]"
type input "[PERSON_NAME]"
click at [169, 72] on input "Ingresar apellido" at bounding box center [231, 73] width 167 height 5
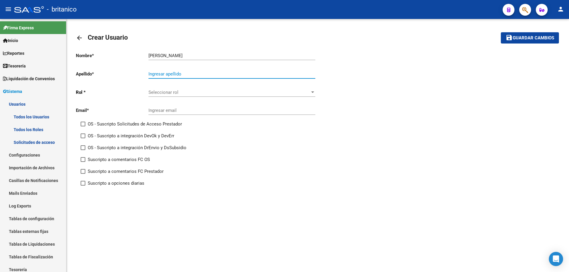
paste input "[PERSON_NAME]"
type input "[PERSON_NAME]"
drag, startPoint x: 163, startPoint y: 56, endPoint x: 148, endPoint y: 53, distance: 14.6
click at [148, 53] on div "[PERSON_NAME] nombre" at bounding box center [231, 53] width 167 height 13
type input "[PERSON_NAME]"
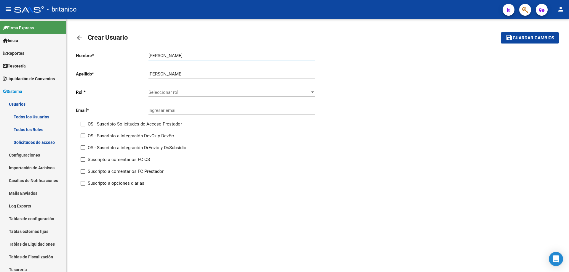
click at [191, 75] on input "[PERSON_NAME]" at bounding box center [231, 73] width 167 height 5
type input "Perillo"
click at [305, 91] on span "Seleccionar rol" at bounding box center [228, 92] width 161 height 5
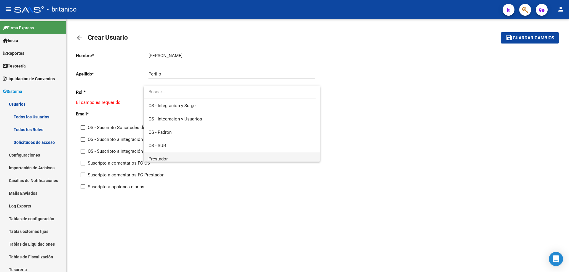
scroll to position [57, 0]
click at [180, 154] on span "Prestador" at bounding box center [231, 154] width 167 height 13
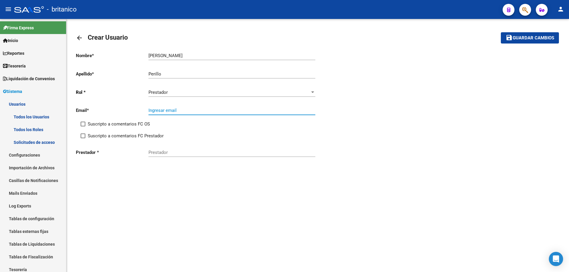
paste input "[PERSON_NAME][EMAIL_ADDRESS][DOMAIN_NAME]"
type input "[PERSON_NAME][EMAIL_ADDRESS][DOMAIN_NAME]"
drag, startPoint x: 82, startPoint y: 124, endPoint x: 90, endPoint y: 125, distance: 7.8
click at [83, 124] on span at bounding box center [83, 124] width 5 height 5
click at [83, 126] on input "Suscripto a comentarios FC OS" at bounding box center [83, 126] width 0 height 0
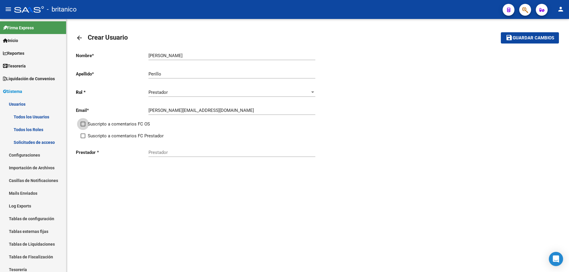
checkbox input "true"
click at [166, 151] on input "Prestador" at bounding box center [231, 152] width 167 height 5
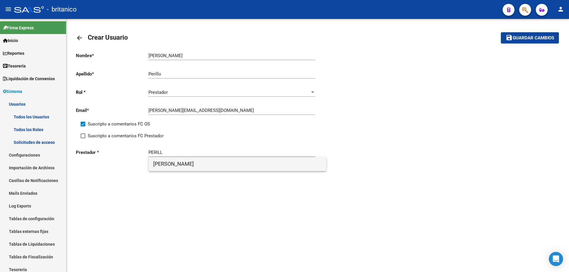
click at [173, 165] on span "[PERSON_NAME]" at bounding box center [237, 164] width 168 height 14
type input "[PERSON_NAME]"
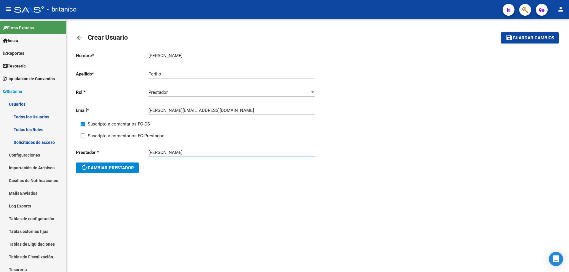
click at [534, 40] on span "Guardar cambios" at bounding box center [532, 38] width 41 height 5
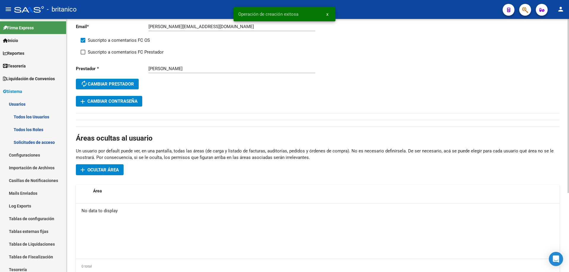
scroll to position [115, 0]
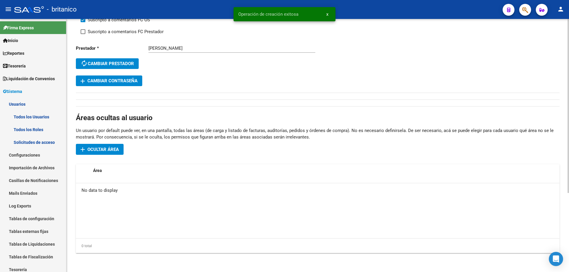
click at [110, 152] on span "Ocultar área" at bounding box center [102, 149] width 31 height 5
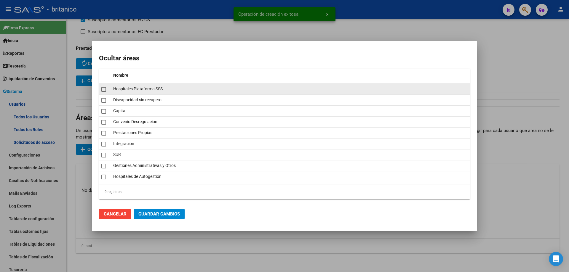
drag, startPoint x: 104, startPoint y: 87, endPoint x: 103, endPoint y: 94, distance: 7.8
click at [104, 87] on span at bounding box center [103, 89] width 5 height 5
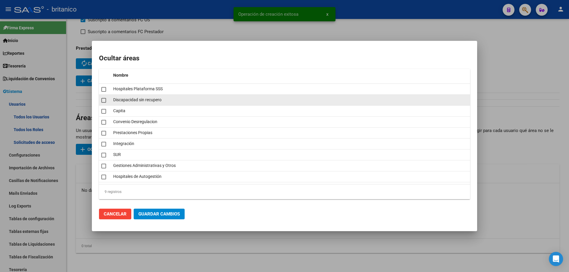
checkbox input "true"
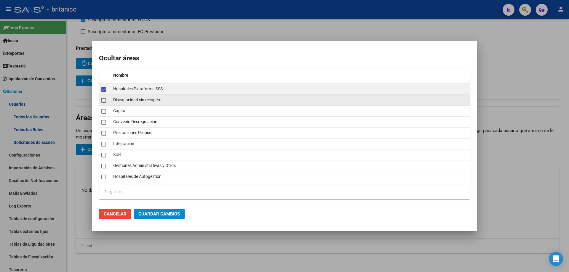
click at [103, 100] on span at bounding box center [103, 100] width 5 height 5
checkbox input "true"
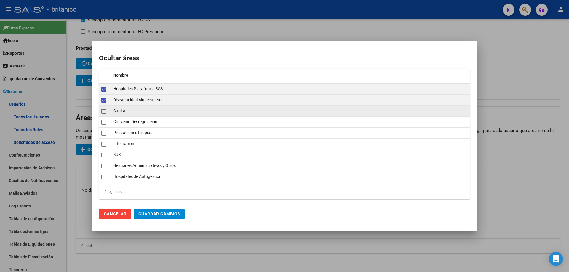
click at [102, 110] on span at bounding box center [103, 111] width 5 height 5
checkbox input "true"
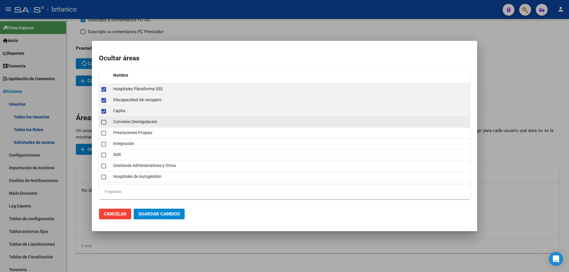
click at [103, 121] on span at bounding box center [103, 122] width 5 height 5
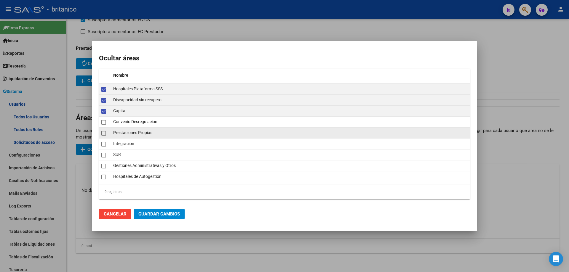
checkbox input "true"
click at [103, 132] on span at bounding box center [103, 133] width 5 height 5
checkbox input "true"
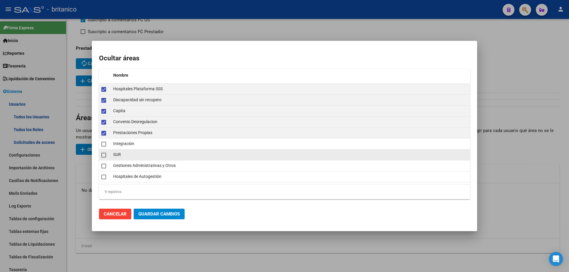
click at [104, 155] on span at bounding box center [103, 155] width 5 height 5
checkbox input "true"
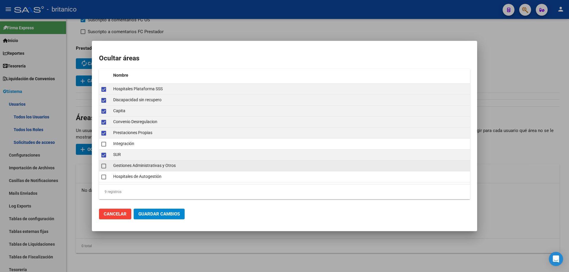
click at [102, 166] on span at bounding box center [103, 166] width 5 height 5
checkbox input "true"
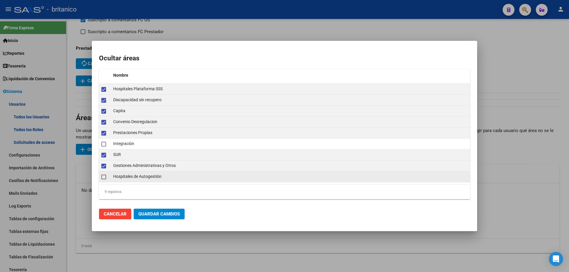
drag, startPoint x: 106, startPoint y: 176, endPoint x: 109, endPoint y: 183, distance: 7.7
click at [106, 176] on span at bounding box center [103, 177] width 5 height 5
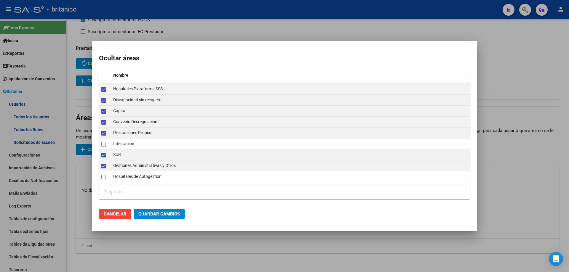
checkbox input "true"
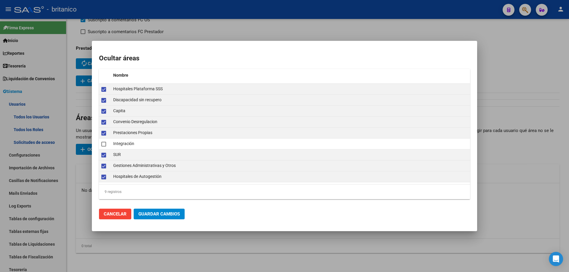
click at [169, 214] on span "Guardar Cambios" at bounding box center [158, 213] width 41 height 5
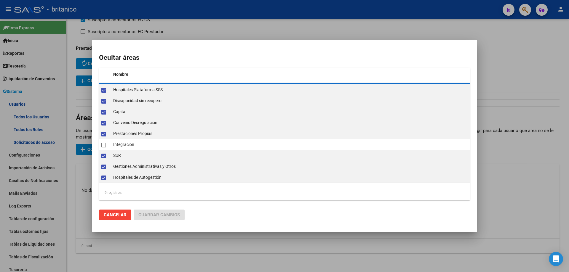
checkbox input "false"
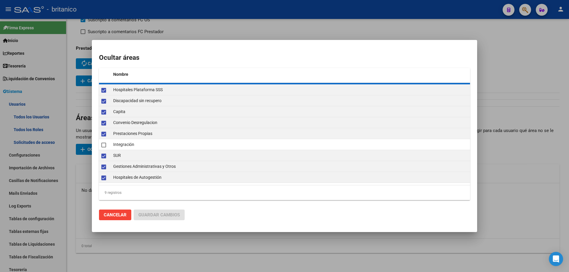
checkbox input "false"
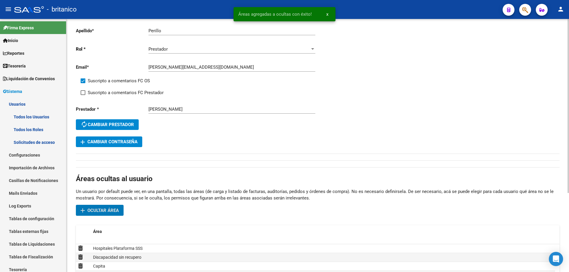
scroll to position [0, 0]
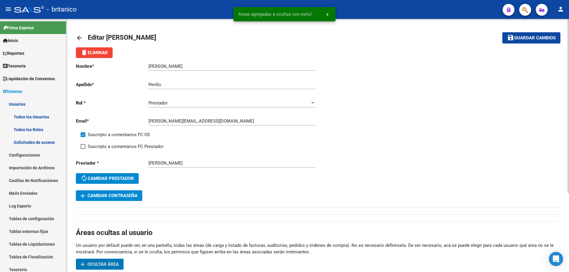
click at [545, 36] on span "Guardar cambios" at bounding box center [534, 38] width 41 height 5
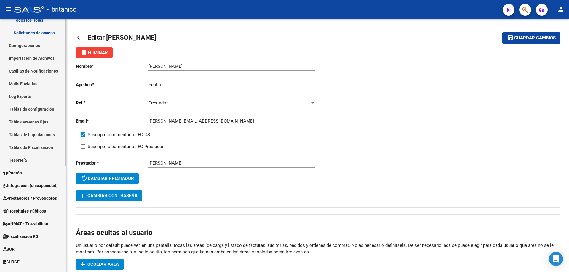
scroll to position [118, 0]
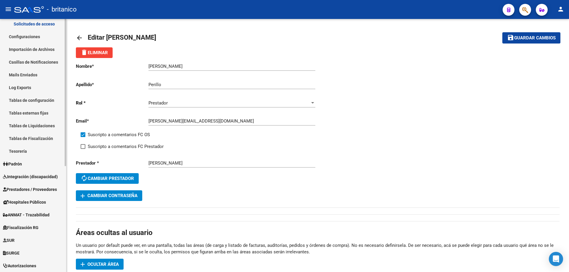
click at [30, 181] on link "Integración (discapacidad)" at bounding box center [33, 176] width 66 height 13
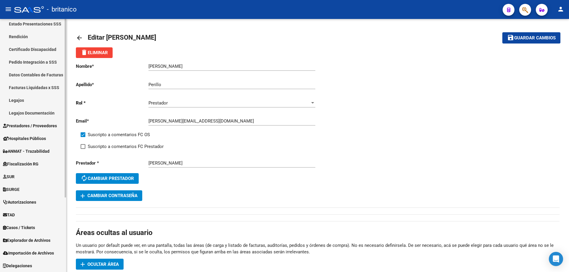
scroll to position [106, 0]
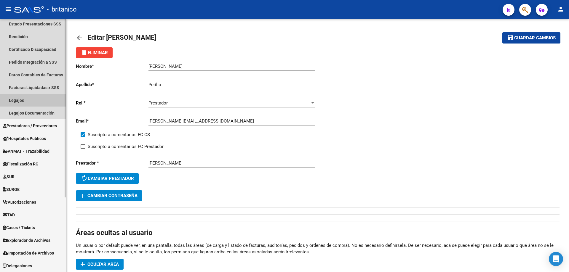
click at [31, 101] on link "Legajos" at bounding box center [33, 100] width 66 height 13
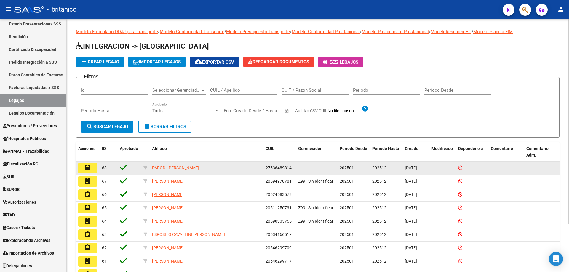
click at [94, 167] on button "assignment" at bounding box center [87, 168] width 19 height 11
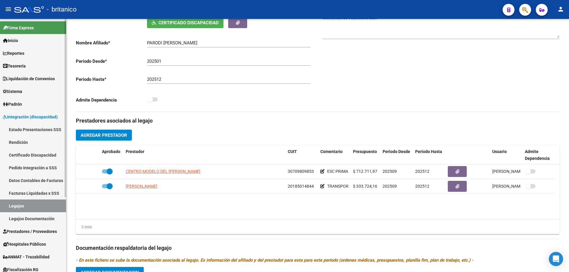
click at [22, 89] on span "Sistema" at bounding box center [12, 91] width 19 height 7
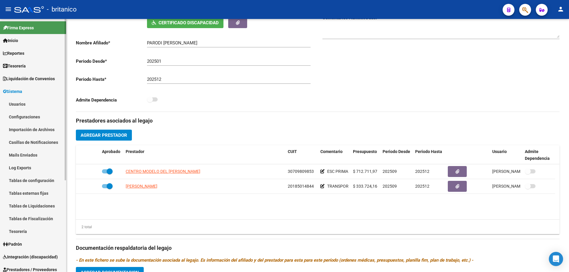
click at [28, 107] on link "Usuarios" at bounding box center [33, 104] width 66 height 13
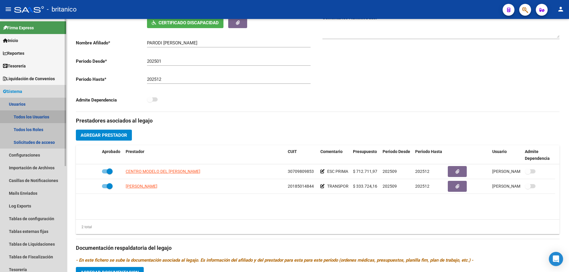
click at [36, 115] on link "Todos los Usuarios" at bounding box center [33, 116] width 66 height 13
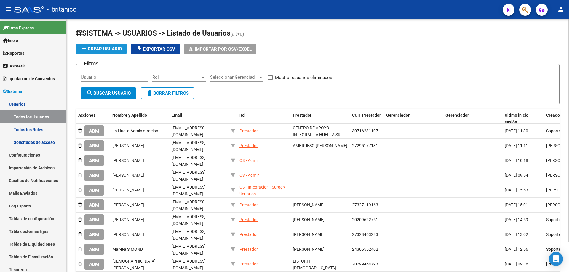
click at [102, 48] on span "add Crear Usuario" at bounding box center [101, 48] width 41 height 5
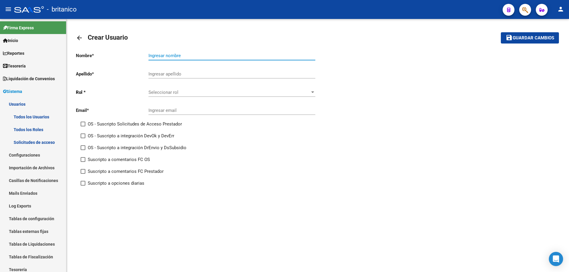
click at [172, 56] on input "Ingresar nombre" at bounding box center [231, 55] width 167 height 5
type input "c"
drag, startPoint x: 212, startPoint y: 57, endPoint x: 144, endPoint y: 58, distance: 67.8
click at [144, 58] on app-form-text-field "Nombre * Centro modelo del pilar S.A Ingresar nombre" at bounding box center [195, 55] width 239 height 5
type input "Centro modelo del pilar S.A"
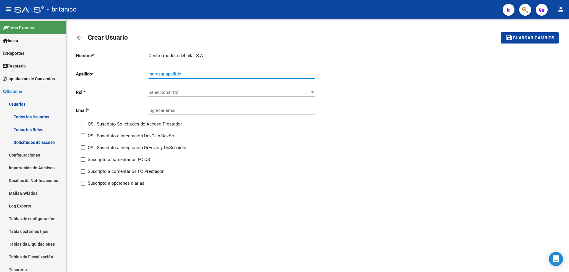
paste input "Centro modelo del pilar S.A"
type input "Centro modelo del pilar S.A"
click at [311, 90] on div at bounding box center [312, 92] width 5 height 5
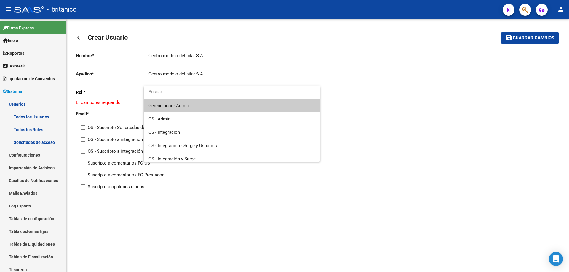
scroll to position [56, 0]
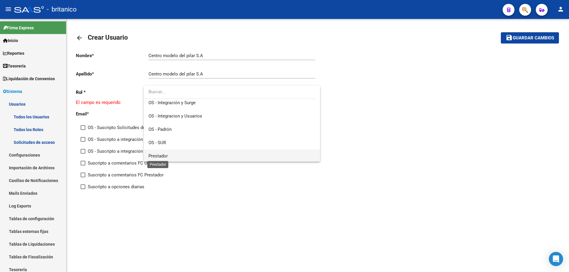
click at [162, 157] on span "Prestador" at bounding box center [157, 155] width 19 height 5
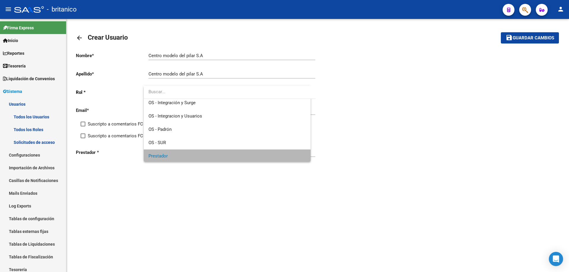
scroll to position [57, 0]
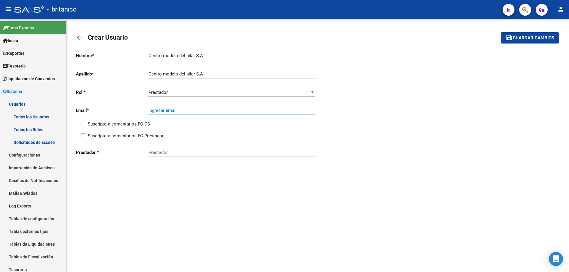
paste input "[EMAIL_ADDRESS][DOMAIN_NAME]"
type input "[EMAIL_ADDRESS][DOMAIN_NAME]"
drag, startPoint x: 83, startPoint y: 124, endPoint x: 168, endPoint y: 151, distance: 89.0
click at [84, 124] on span at bounding box center [83, 124] width 5 height 5
click at [83, 126] on input "Suscripto a comentarios FC OS" at bounding box center [83, 126] width 0 height 0
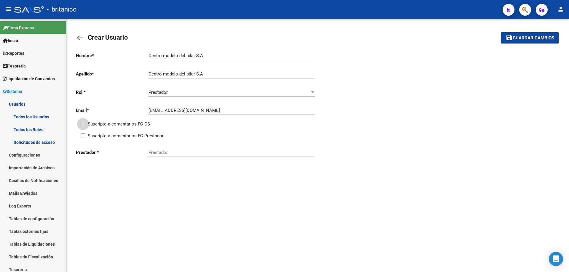
checkbox input "true"
click at [170, 152] on input "Prestador" at bounding box center [231, 152] width 167 height 5
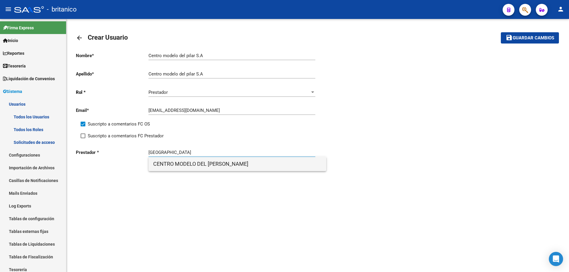
click at [196, 166] on span "CENTRO MODELO DEL [PERSON_NAME]" at bounding box center [237, 164] width 168 height 14
type input "CENTRO MODELO DEL [PERSON_NAME]"
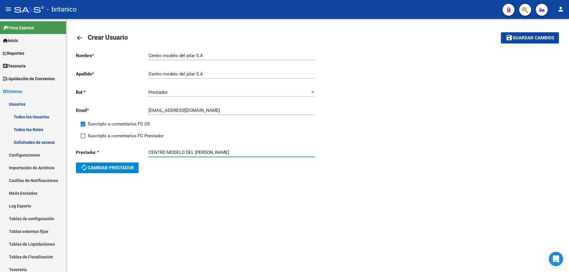
click at [115, 166] on span "autorenew Cambiar prestador" at bounding box center [107, 167] width 53 height 5
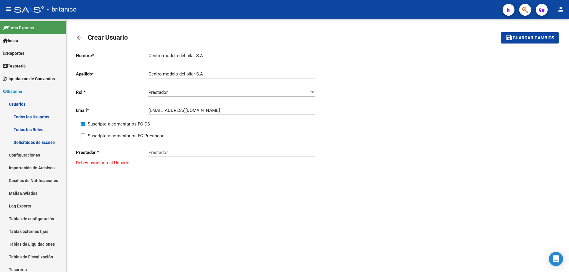
click at [166, 152] on input "Prestador" at bounding box center [231, 152] width 167 height 5
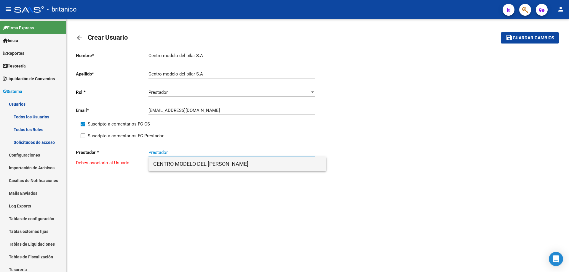
click at [178, 165] on span "CENTRO MODELO DEL [PERSON_NAME]" at bounding box center [237, 164] width 168 height 14
type input "CENTRO MODELO DEL [PERSON_NAME]"
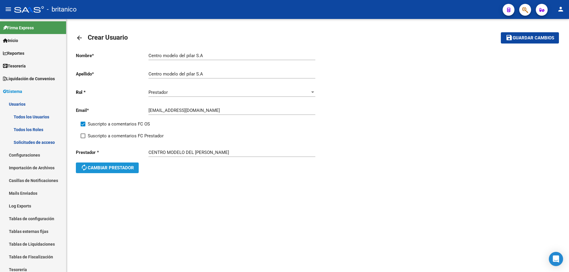
click at [120, 169] on span "autorenew Cambiar prestador" at bounding box center [107, 167] width 53 height 5
click at [171, 153] on input "Prestador" at bounding box center [231, 152] width 167 height 5
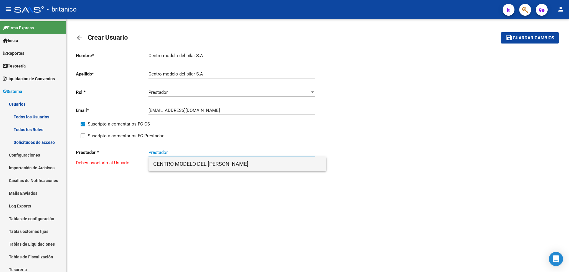
click at [287, 165] on span "CENTRO MODELO DEL [PERSON_NAME]" at bounding box center [237, 164] width 168 height 14
type input "CENTRO MODELO DEL [PERSON_NAME]"
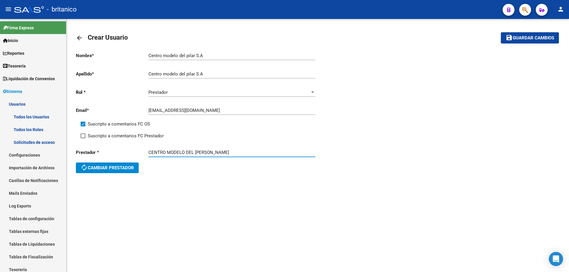
click at [539, 39] on span "Guardar cambios" at bounding box center [532, 38] width 41 height 5
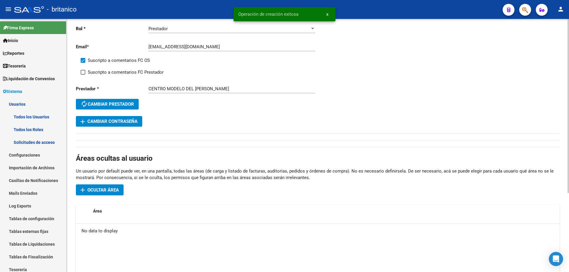
scroll to position [89, 0]
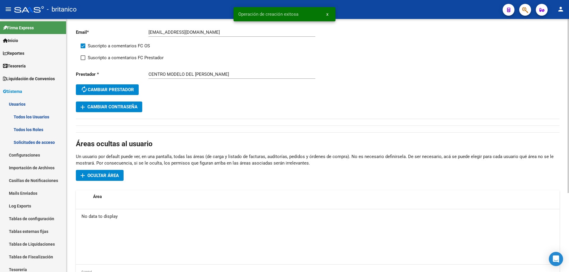
click at [88, 175] on span "Ocultar área" at bounding box center [102, 175] width 31 height 5
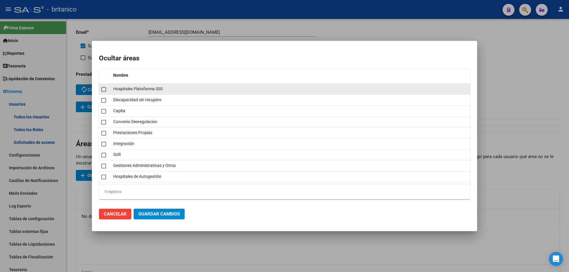
click at [103, 87] on span at bounding box center [103, 89] width 5 height 5
checkbox input "true"
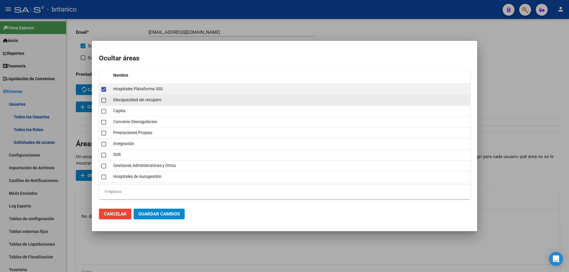
click at [105, 99] on span at bounding box center [103, 100] width 5 height 5
checkbox input "true"
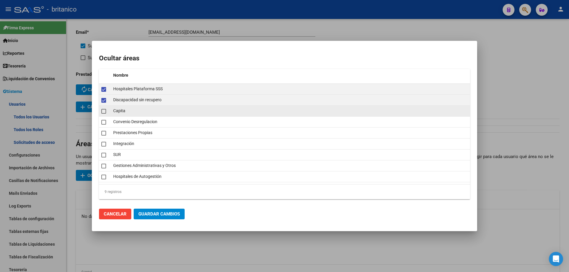
click at [105, 109] on span at bounding box center [103, 111] width 5 height 5
checkbox input "true"
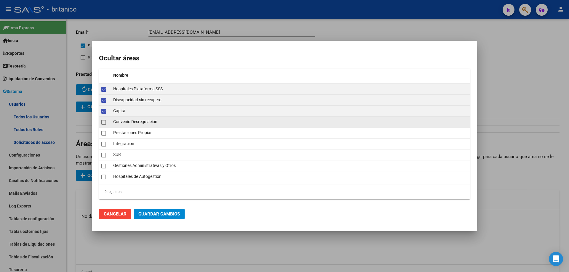
click at [102, 124] on span at bounding box center [103, 122] width 5 height 5
checkbox input "true"
click at [102, 134] on span at bounding box center [103, 133] width 5 height 5
checkbox input "true"
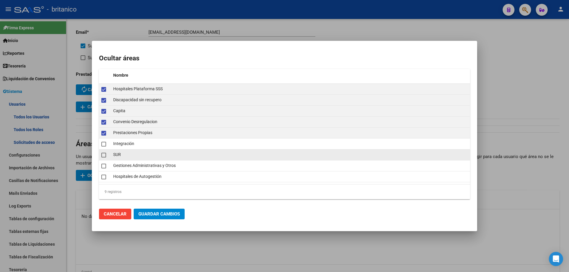
click at [103, 154] on span at bounding box center [103, 155] width 5 height 5
checkbox input "true"
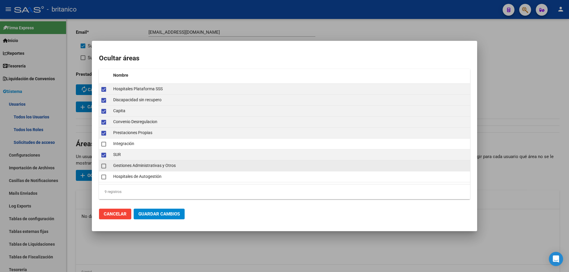
click at [103, 166] on span at bounding box center [103, 166] width 5 height 5
checkbox input "true"
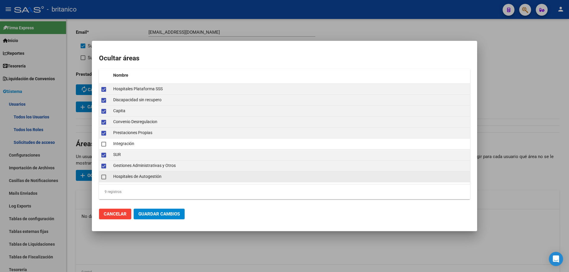
click at [103, 176] on span at bounding box center [103, 177] width 5 height 5
checkbox input "true"
click at [167, 213] on span "Guardar Cambios" at bounding box center [158, 213] width 41 height 5
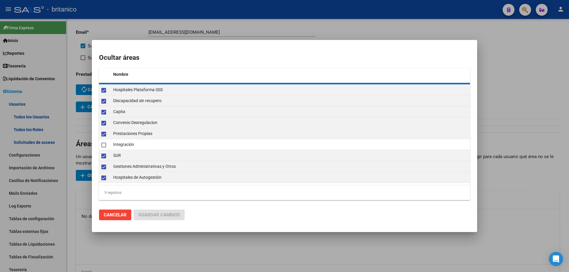
checkbox input "false"
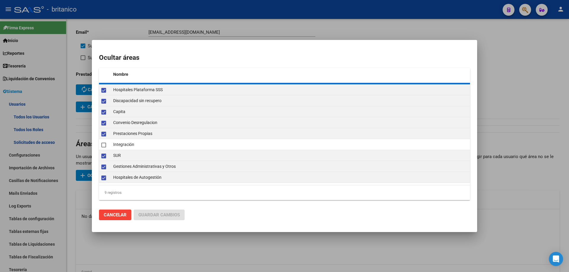
checkbox input "false"
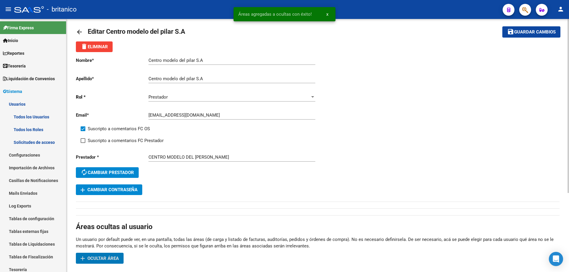
scroll to position [0, 0]
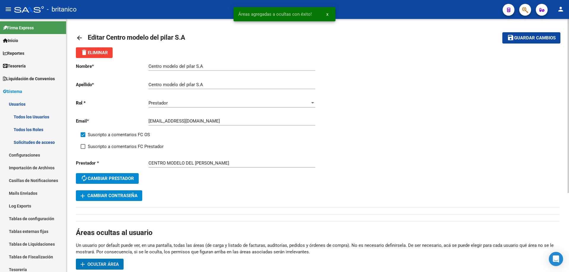
click at [544, 36] on span "Guardar cambios" at bounding box center [534, 38] width 41 height 5
